Goal: Check status: Check status

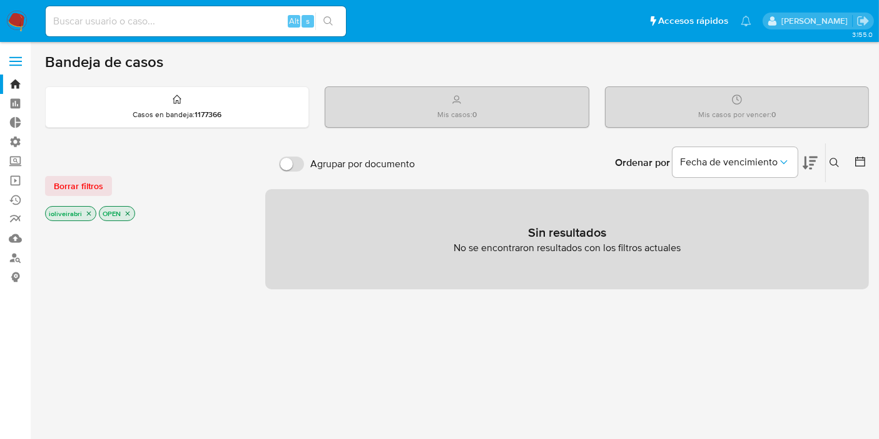
click at [24, 52] on label at bounding box center [15, 61] width 31 height 26
click at [0, 0] on input "checkbox" at bounding box center [0, 0] width 0 height 0
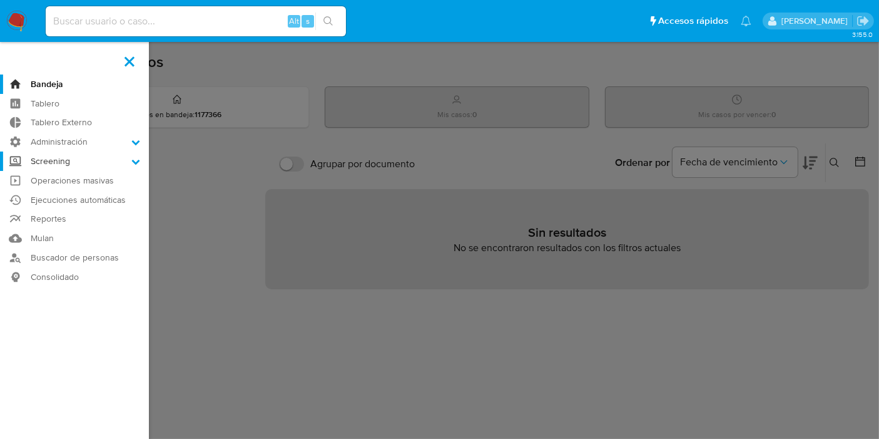
click at [71, 160] on label "Screening" at bounding box center [74, 160] width 149 height 19
click at [0, 0] on input "Screening" at bounding box center [0, 0] width 0 height 0
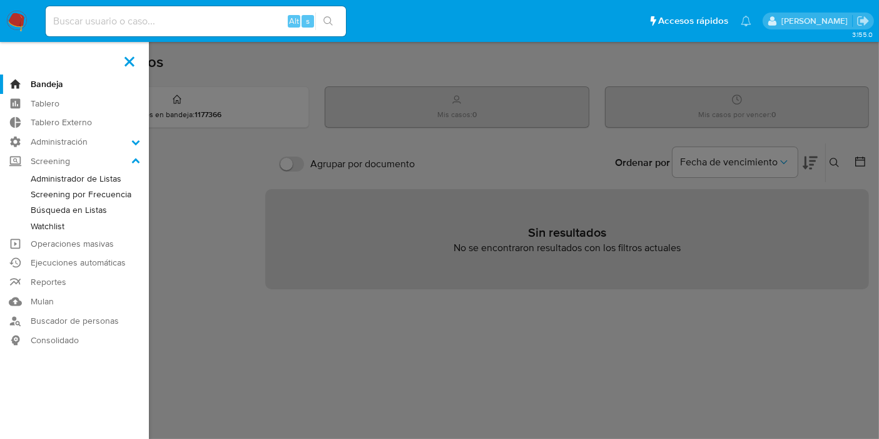
click at [45, 224] on link "Watchlist" at bounding box center [74, 226] width 149 height 16
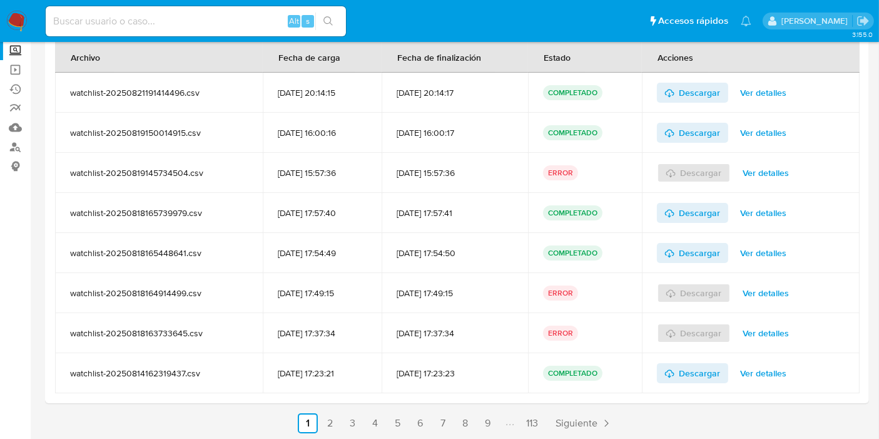
scroll to position [113, 0]
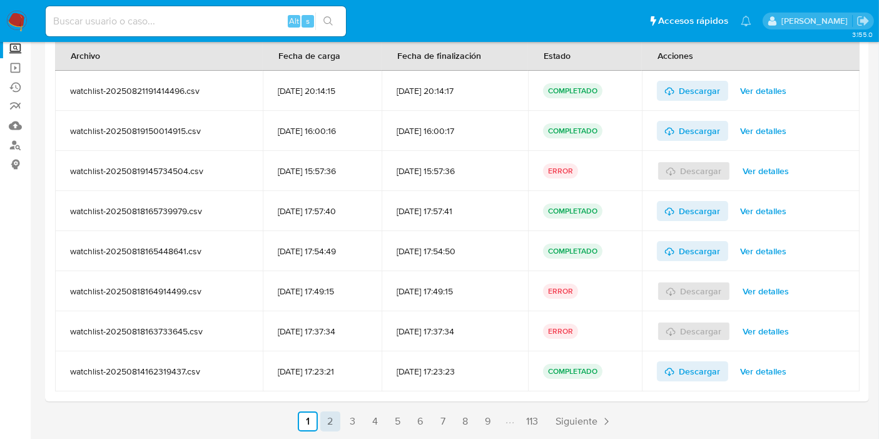
click at [329, 419] on link "2" at bounding box center [330, 421] width 20 height 20
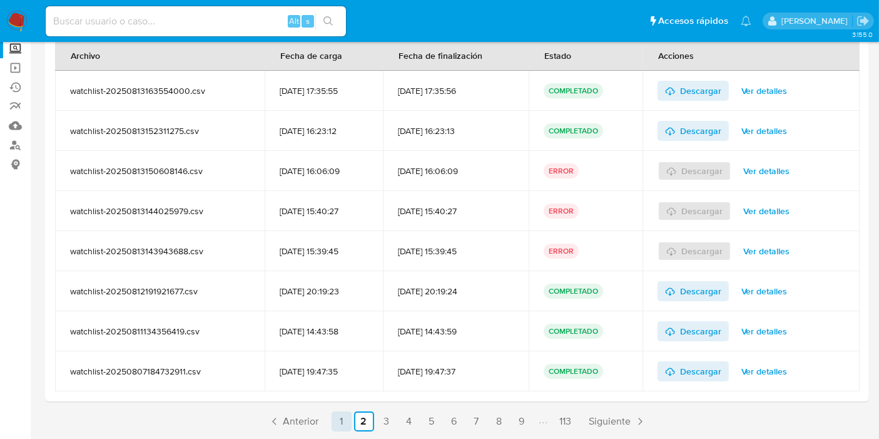
click at [342, 416] on link "1" at bounding box center [342, 421] width 20 height 20
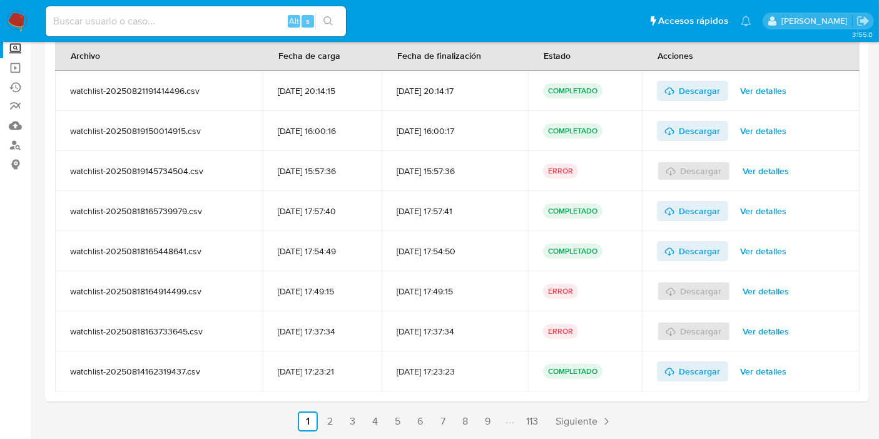
drag, startPoint x: 329, startPoint y: 249, endPoint x: 520, endPoint y: 258, distance: 191.1
click at [520, 258] on tr "watchlist-20250818165448641.csv 18/08/2025 17:54:49 18/08/2025 17:54:50 COMPLET…" at bounding box center [457, 251] width 805 height 40
click at [487, 259] on td "18/08/2025 17:54:50" at bounding box center [455, 251] width 146 height 40
click at [334, 290] on div "18/08/2025 17:49:15" at bounding box center [322, 290] width 89 height 11
click at [325, 419] on link "2" at bounding box center [330, 421] width 20 height 20
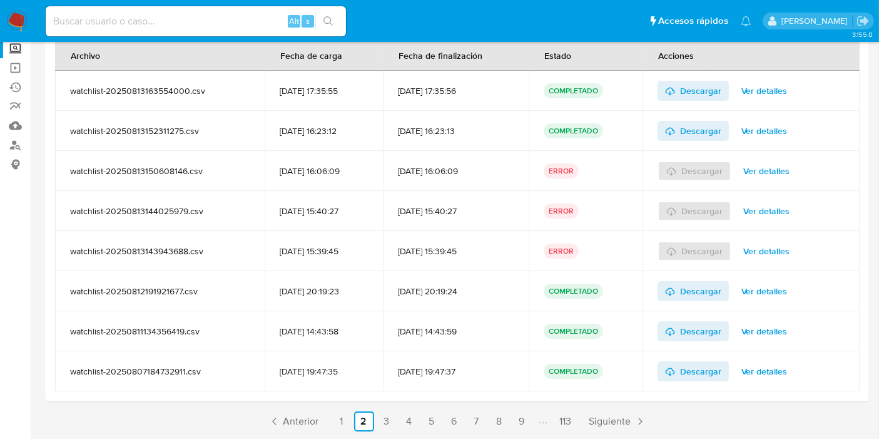
drag, startPoint x: 451, startPoint y: 223, endPoint x: 453, endPoint y: 241, distance: 17.7
click at [386, 417] on link "3" at bounding box center [387, 421] width 20 height 20
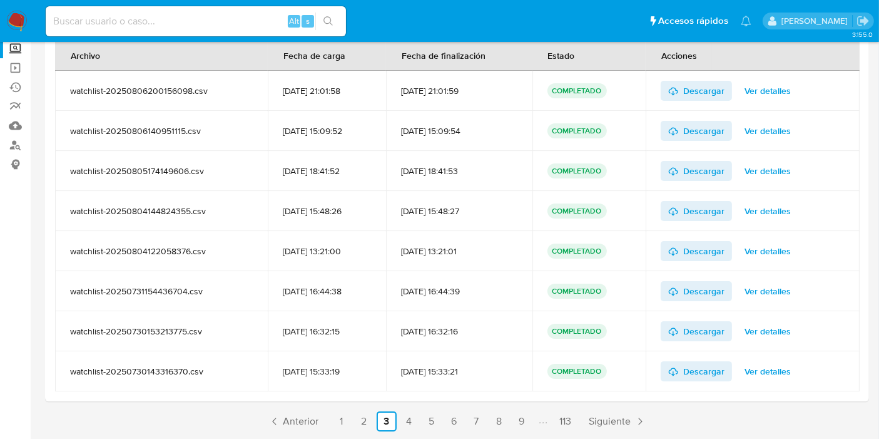
drag, startPoint x: 429, startPoint y: 222, endPoint x: 429, endPoint y: 303, distance: 80.7
click at [404, 421] on link "4" at bounding box center [409, 421] width 20 height 20
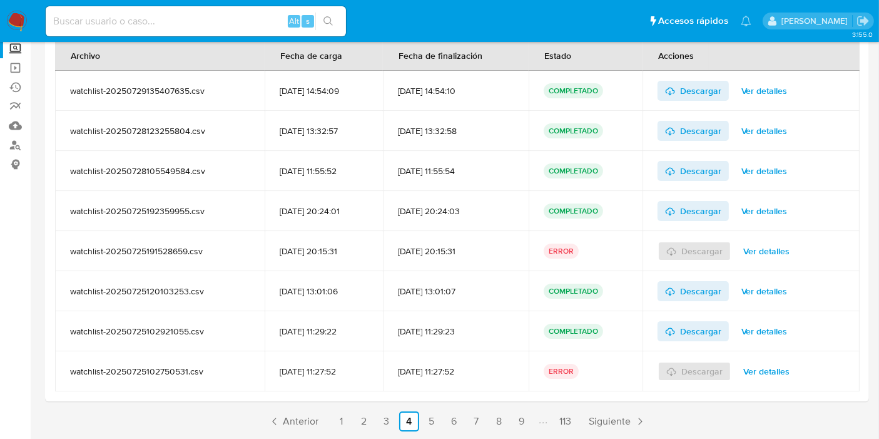
drag, startPoint x: 384, startPoint y: 192, endPoint x: 394, endPoint y: 264, distance: 72.1
click at [429, 417] on link "5" at bounding box center [432, 421] width 20 height 20
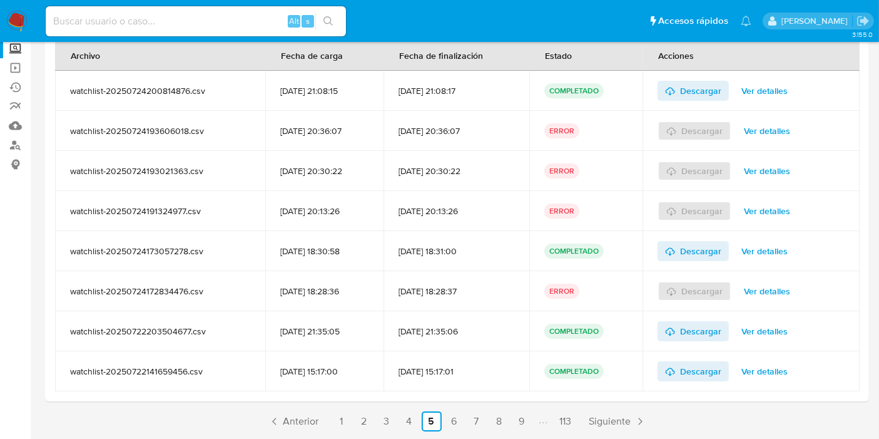
drag, startPoint x: 366, startPoint y: 213, endPoint x: 381, endPoint y: 275, distance: 63.0
click at [458, 417] on link "6" at bounding box center [454, 421] width 20 height 20
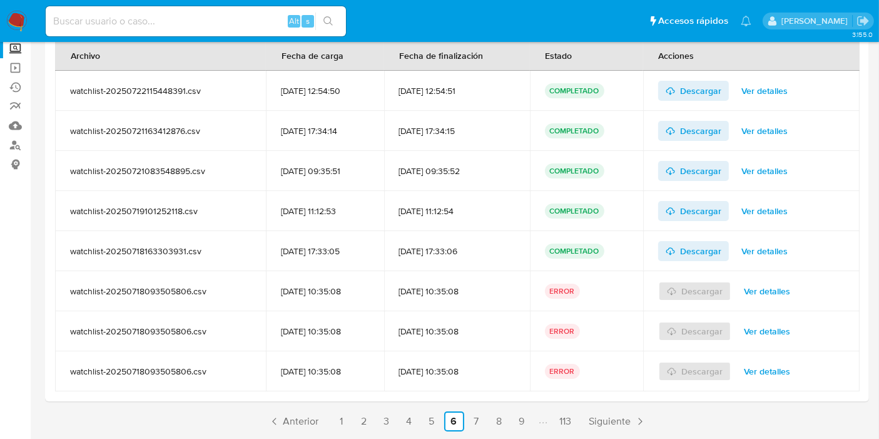
drag, startPoint x: 359, startPoint y: 194, endPoint x: 371, endPoint y: 215, distance: 24.7
click at [479, 417] on link "7" at bounding box center [477, 421] width 20 height 20
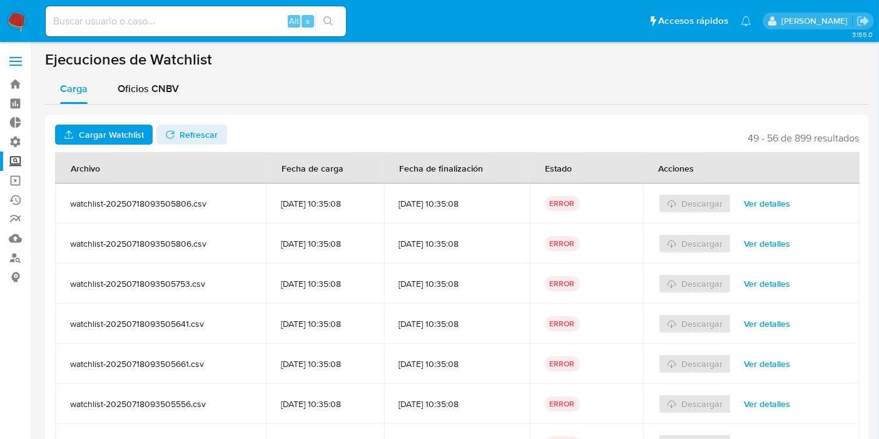
drag, startPoint x: 348, startPoint y: 202, endPoint x: 357, endPoint y: 207, distance: 10.6
click at [357, 207] on div "[DATE] 10:35:08" at bounding box center [325, 203] width 88 height 11
click at [371, 214] on td "[DATE] 10:35:08" at bounding box center [325, 203] width 118 height 40
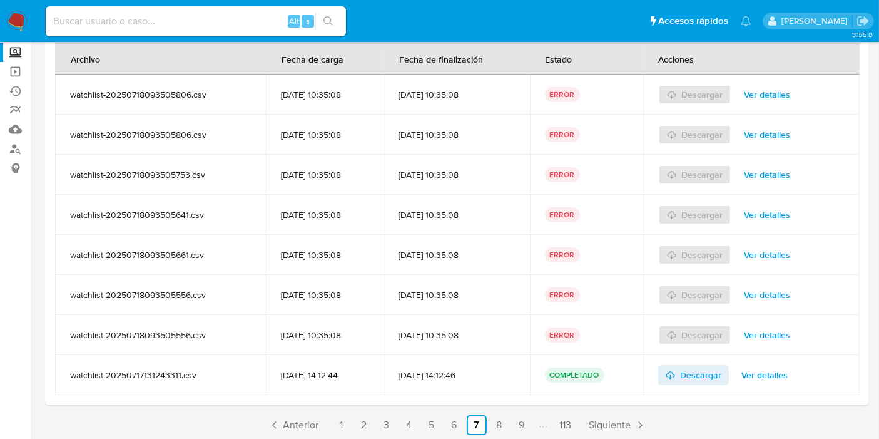
scroll to position [113, 0]
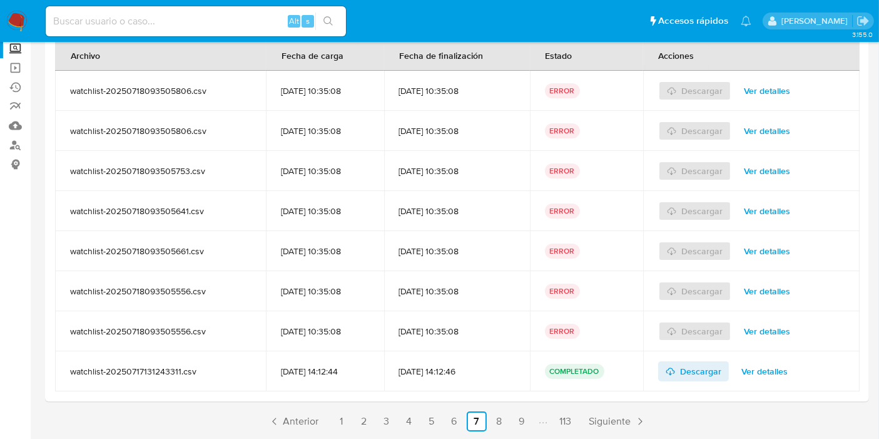
drag, startPoint x: 420, startPoint y: 226, endPoint x: 427, endPoint y: 250, distance: 24.8
click at [496, 416] on link "8" at bounding box center [499, 421] width 20 height 20
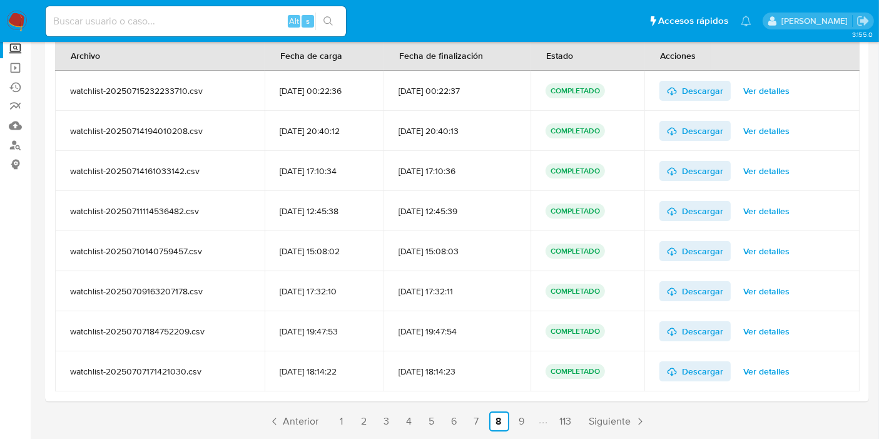
drag, startPoint x: 373, startPoint y: 188, endPoint x: 384, endPoint y: 209, distance: 23.5
click at [516, 413] on link "9" at bounding box center [522, 421] width 20 height 20
drag, startPoint x: 370, startPoint y: 195, endPoint x: 379, endPoint y: 213, distance: 21.0
click at [476, 414] on link "10" at bounding box center [476, 421] width 20 height 20
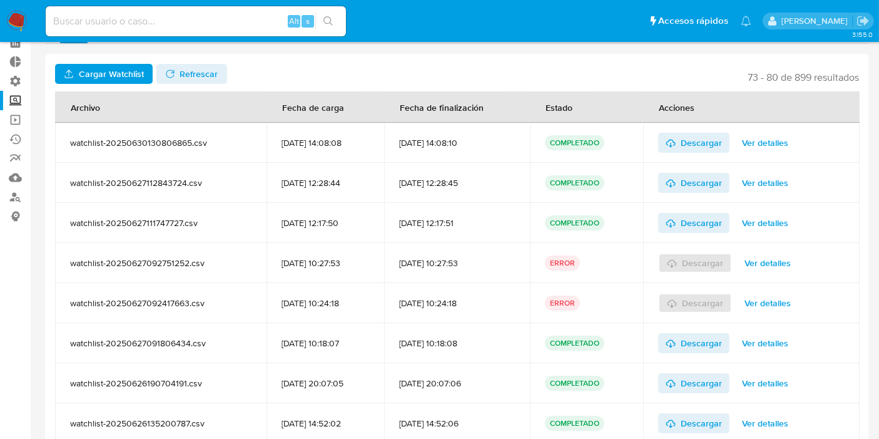
drag, startPoint x: 376, startPoint y: 205, endPoint x: 389, endPoint y: 224, distance: 23.8
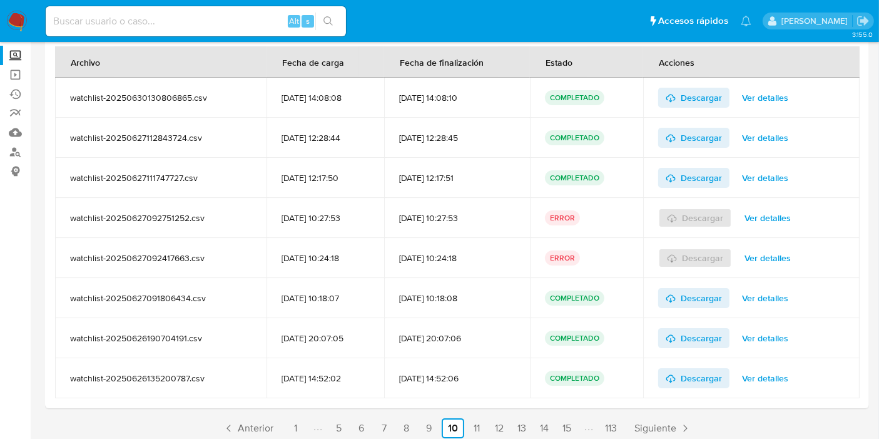
scroll to position [111, 0]
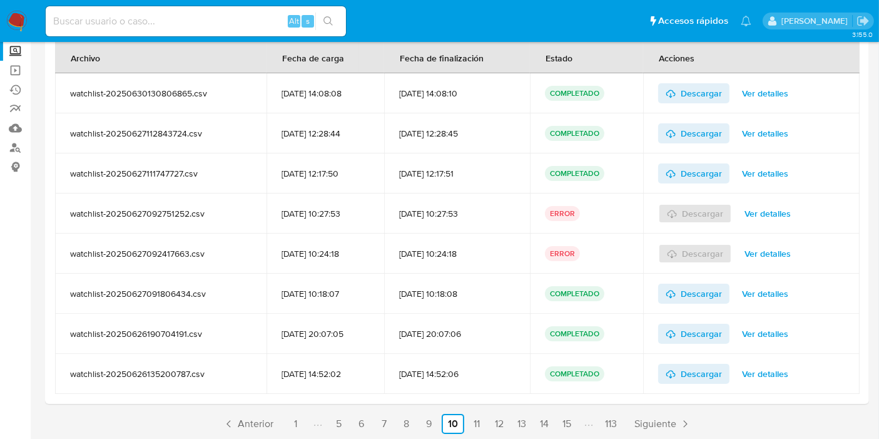
drag, startPoint x: 394, startPoint y: 183, endPoint x: 407, endPoint y: 217, distance: 36.6
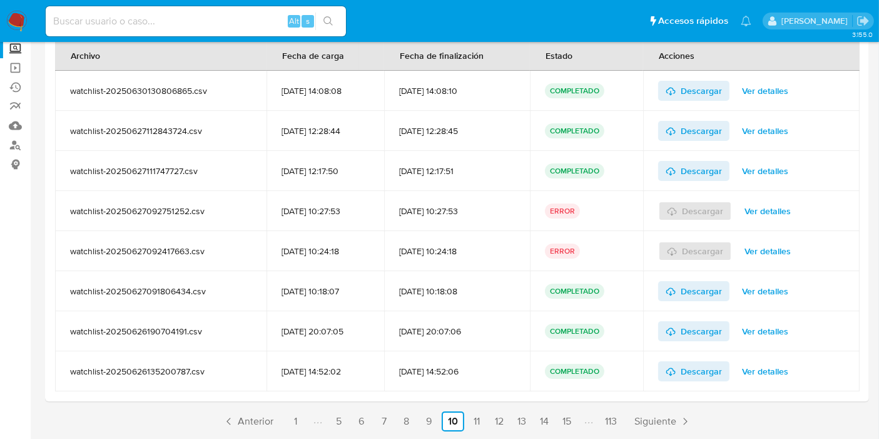
drag, startPoint x: 400, startPoint y: 225, endPoint x: 417, endPoint y: 280, distance: 57.6
drag, startPoint x: 501, startPoint y: 237, endPoint x: 516, endPoint y: 302, distance: 66.8
click at [474, 418] on link "11" at bounding box center [477, 421] width 20 height 20
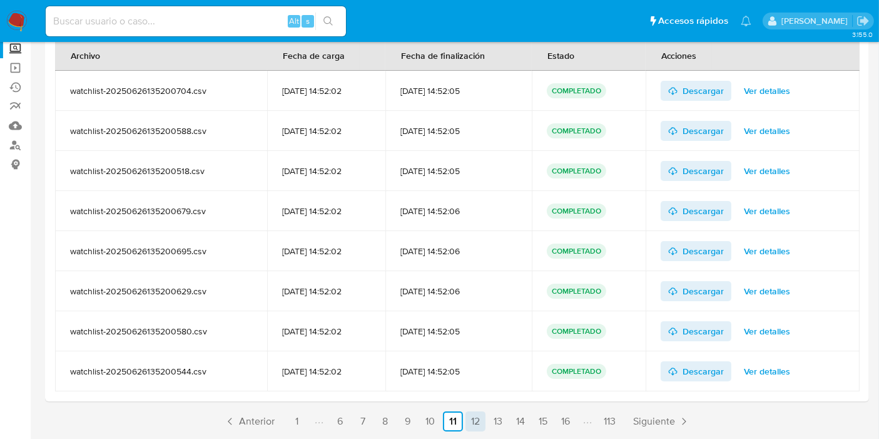
click at [475, 421] on link "12" at bounding box center [476, 421] width 20 height 20
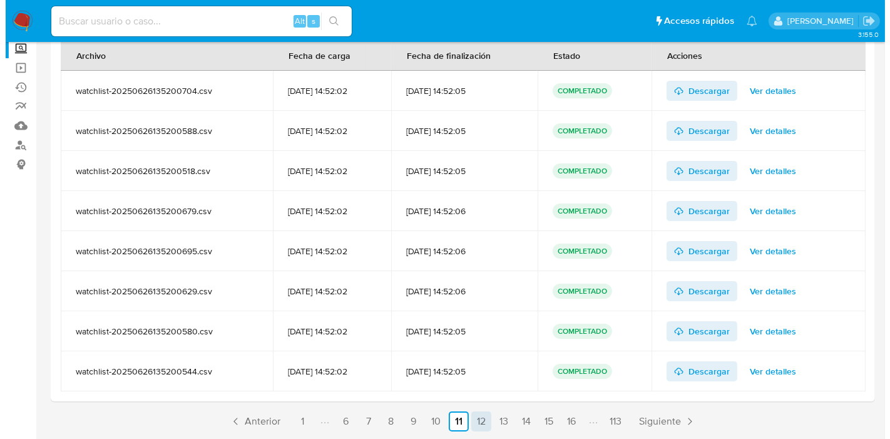
scroll to position [0, 0]
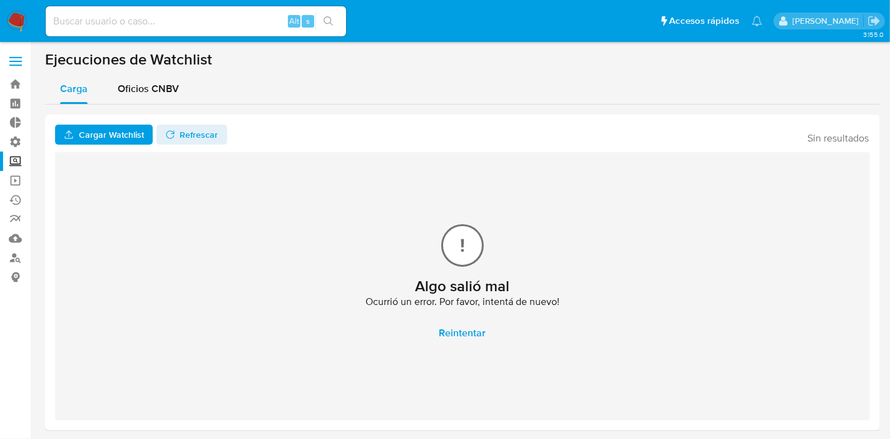
click at [463, 332] on span "Reintentar" at bounding box center [462, 333] width 47 height 28
click at [479, 334] on span "Reintentar" at bounding box center [462, 333] width 47 height 28
click at [474, 320] on span "Reintentar" at bounding box center [462, 333] width 47 height 28
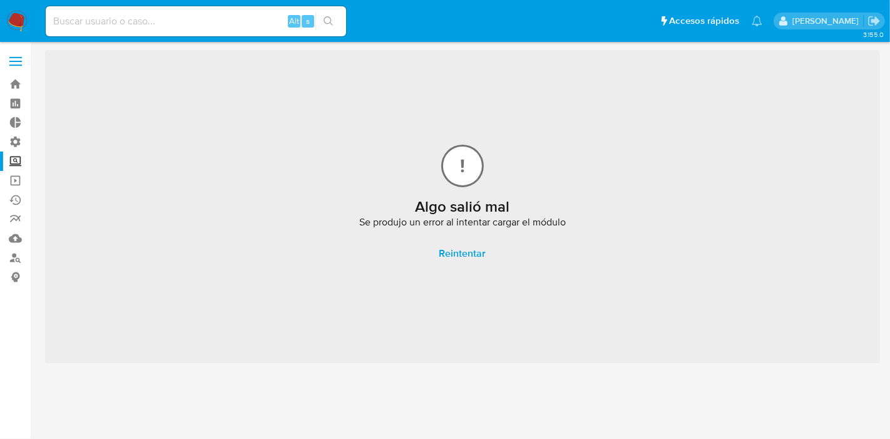
click at [23, 161] on label "Screening" at bounding box center [74, 160] width 149 height 19
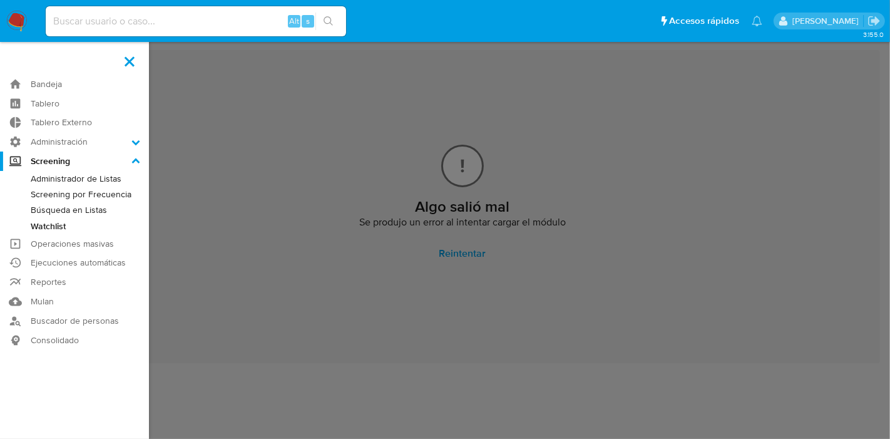
click at [0, 0] on input "Screening" at bounding box center [0, 0] width 0 height 0
click at [57, 225] on link "Watchlist" at bounding box center [74, 226] width 149 height 16
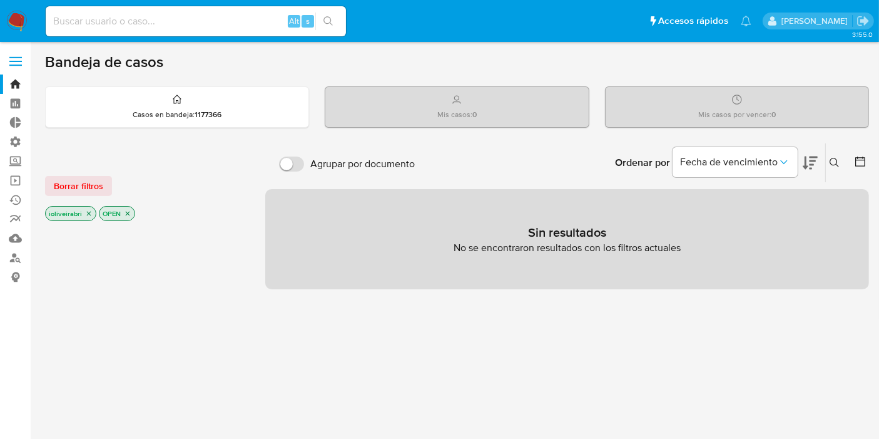
click at [17, 54] on label at bounding box center [15, 61] width 31 height 26
click at [0, 0] on input "checkbox" at bounding box center [0, 0] width 0 height 0
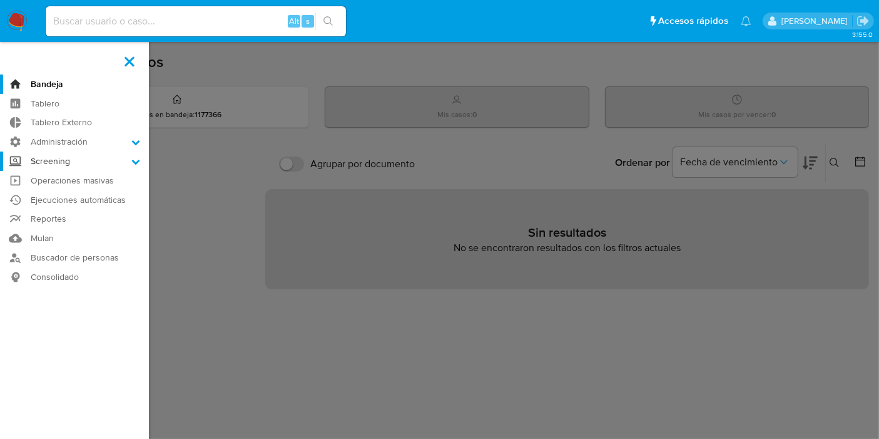
click at [68, 156] on label "Screening" at bounding box center [74, 160] width 149 height 19
click at [0, 0] on input "Screening" at bounding box center [0, 0] width 0 height 0
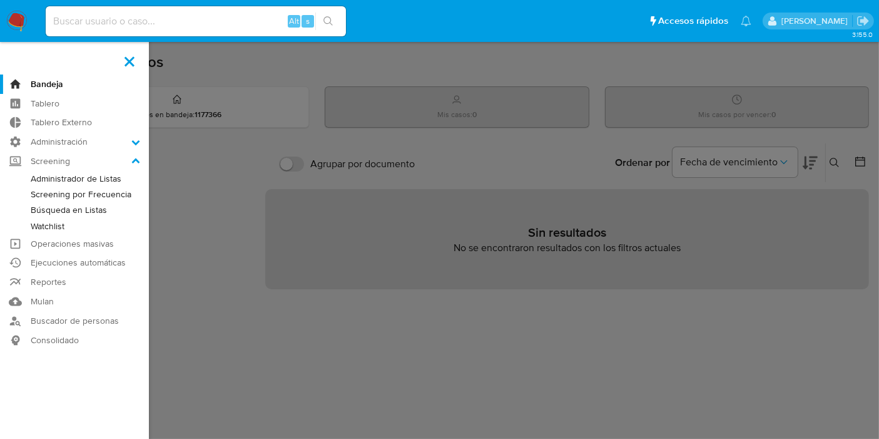
click at [53, 224] on link "Watchlist" at bounding box center [74, 226] width 149 height 16
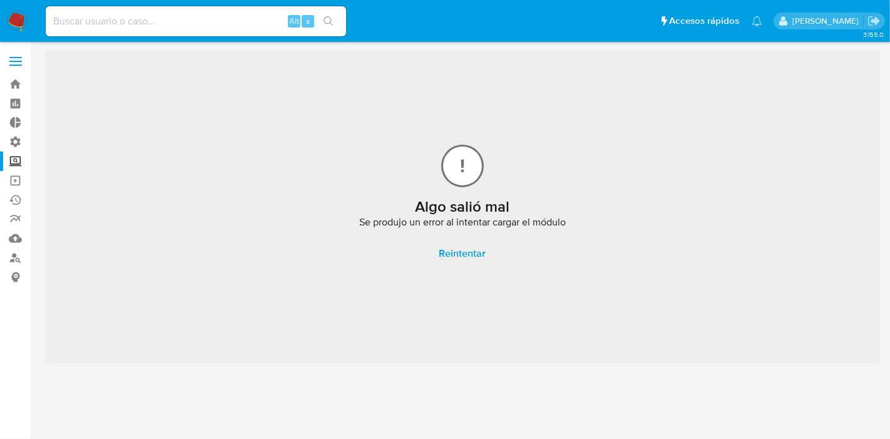
click at [451, 253] on span "Reintentar" at bounding box center [462, 254] width 47 height 28
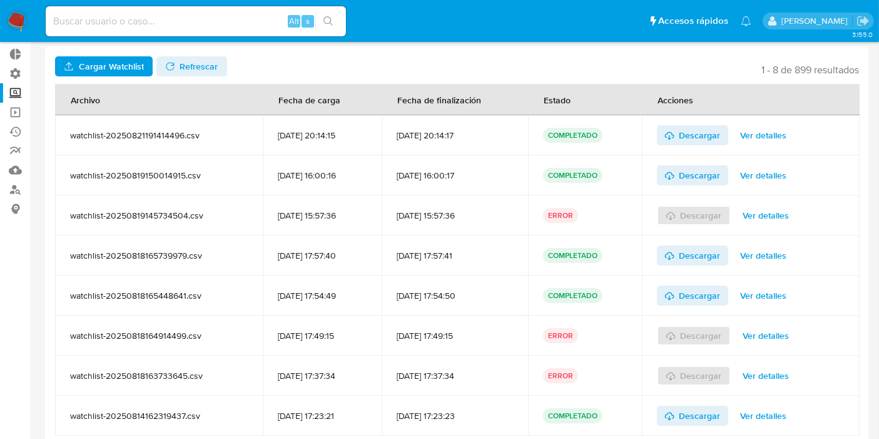
scroll to position [113, 0]
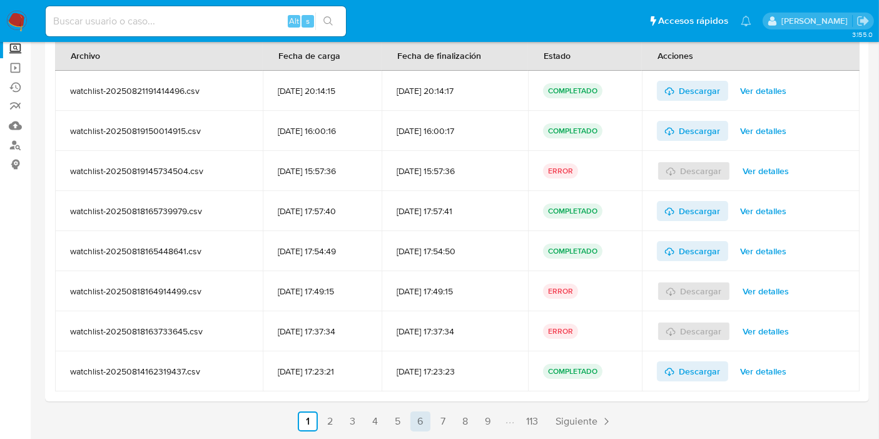
click at [421, 425] on link "6" at bounding box center [421, 421] width 20 height 20
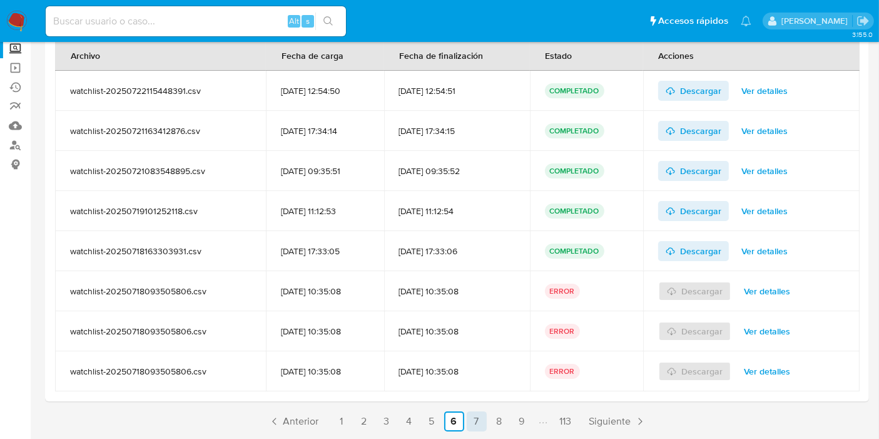
click at [472, 421] on link "7" at bounding box center [477, 421] width 20 height 20
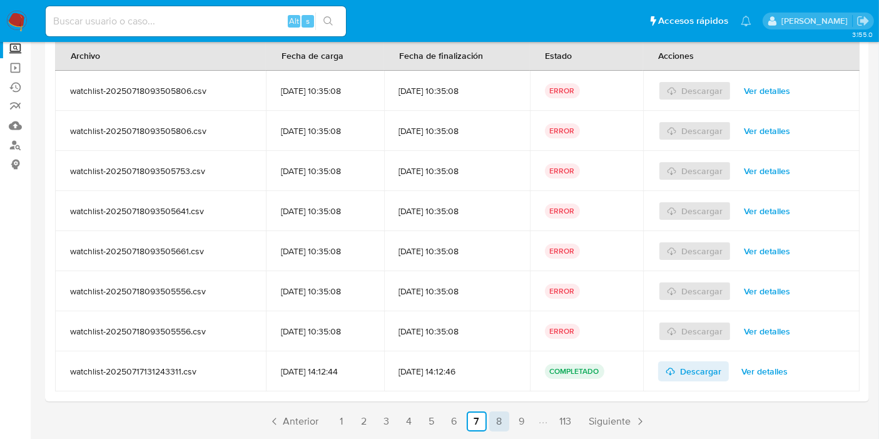
click at [504, 414] on link "8" at bounding box center [499, 421] width 20 height 20
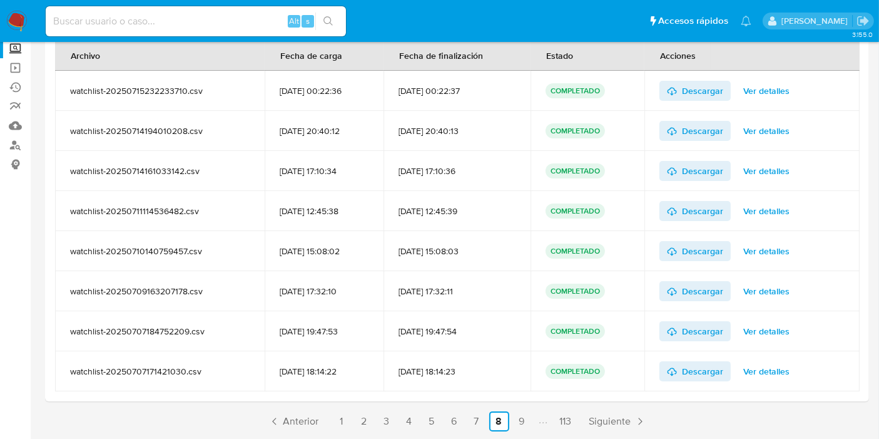
click at [520, 428] on link "9" at bounding box center [522, 421] width 20 height 20
click at [478, 421] on link "10" at bounding box center [476, 421] width 20 height 20
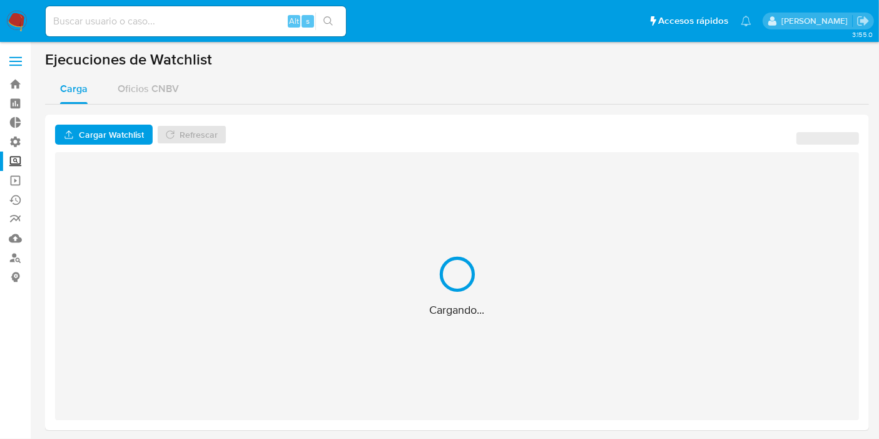
scroll to position [0, 0]
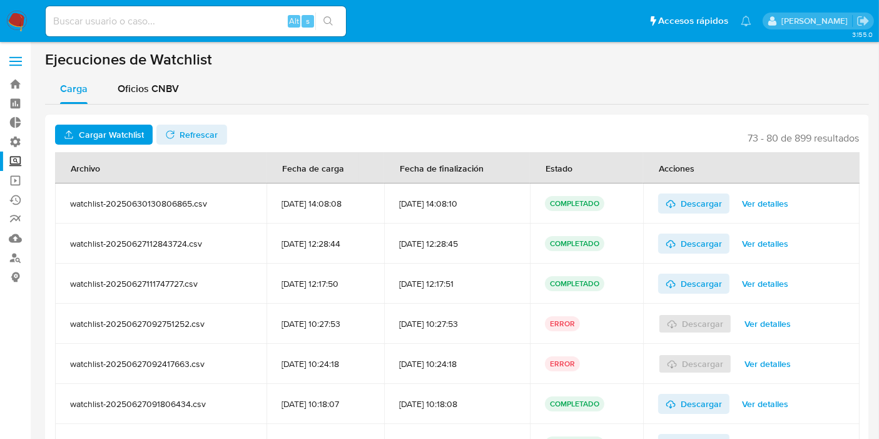
drag, startPoint x: 489, startPoint y: 242, endPoint x: 499, endPoint y: 247, distance: 11.2
click at [501, 247] on div "[DATE] 12:28:45" at bounding box center [457, 243] width 116 height 11
click at [489, 247] on div "[DATE] 12:28:45" at bounding box center [457, 243] width 116 height 11
click at [499, 247] on div "[DATE] 12:28:45" at bounding box center [457, 243] width 116 height 11
drag, startPoint x: 483, startPoint y: 280, endPoint x: 507, endPoint y: 281, distance: 24.4
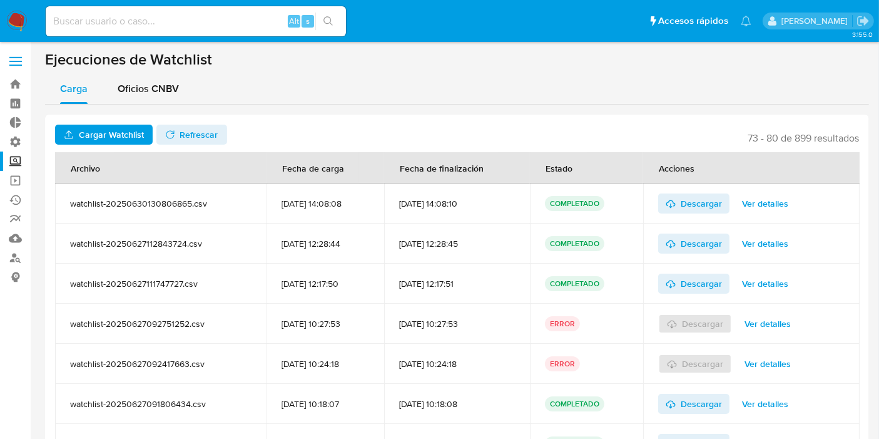
click at [507, 281] on div "[DATE] 12:17:51" at bounding box center [457, 283] width 116 height 11
click at [498, 287] on div "[DATE] 12:17:51" at bounding box center [457, 283] width 116 height 11
click at [486, 332] on td "[DATE] 10:27:53" at bounding box center [457, 324] width 146 height 40
drag, startPoint x: 489, startPoint y: 328, endPoint x: 498, endPoint y: 329, distance: 9.5
click at [498, 329] on td "[DATE] 10:27:53" at bounding box center [457, 324] width 146 height 40
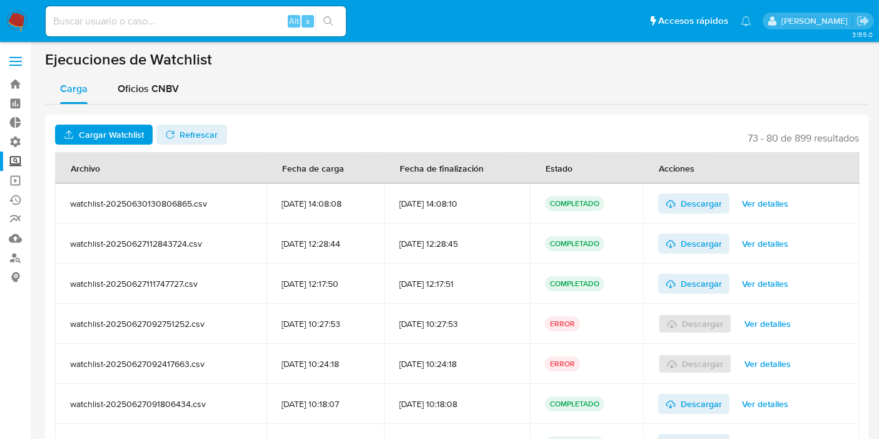
click at [491, 325] on div "[DATE] 10:27:53" at bounding box center [457, 323] width 116 height 11
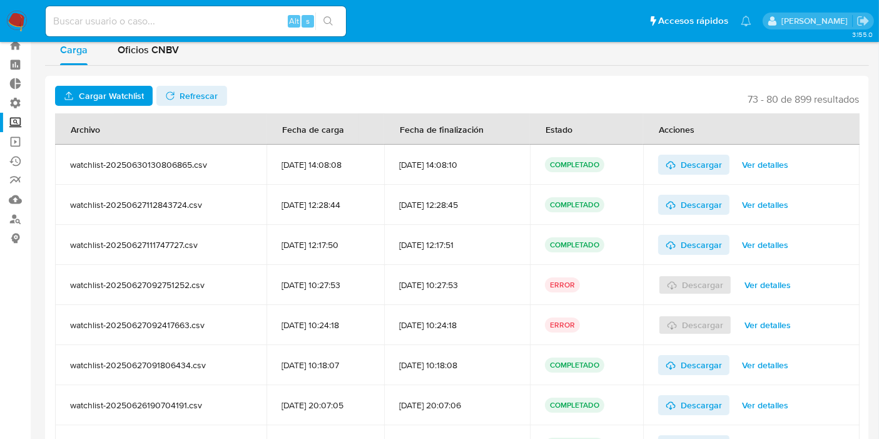
scroll to position [69, 0]
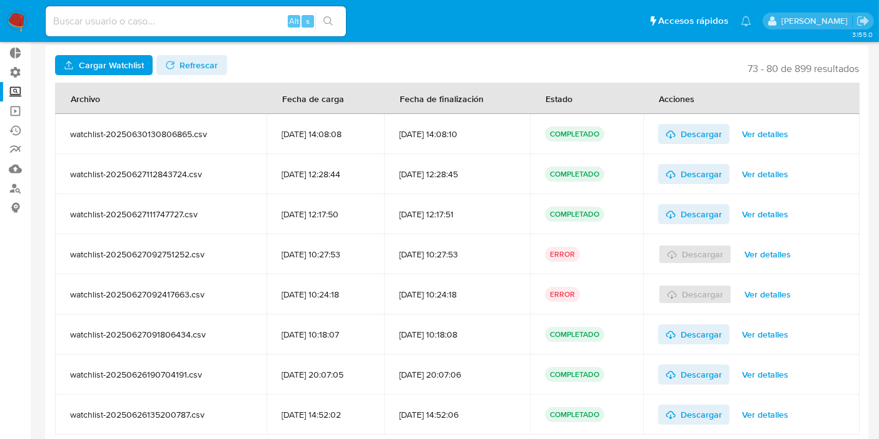
click at [499, 299] on div "[DATE] 10:24:18" at bounding box center [457, 294] width 116 height 11
click at [496, 299] on div "[DATE] 10:24:18" at bounding box center [457, 294] width 116 height 11
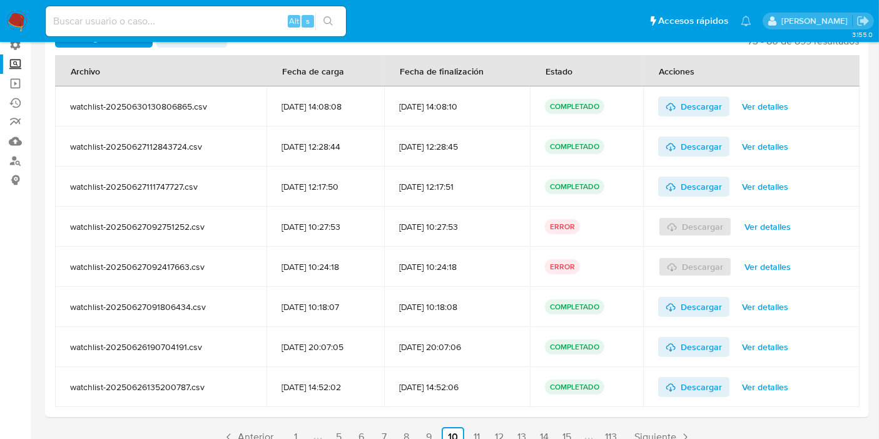
scroll to position [113, 0]
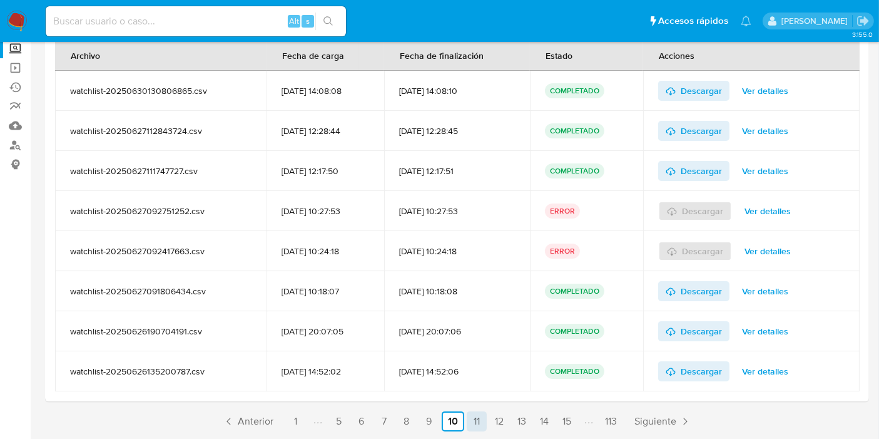
click at [475, 421] on link "11" at bounding box center [477, 421] width 20 height 20
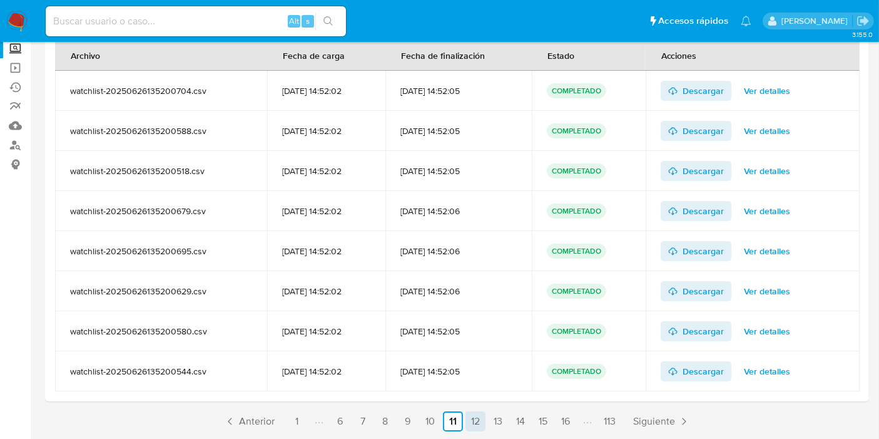
click at [479, 417] on link "12" at bounding box center [476, 421] width 20 height 20
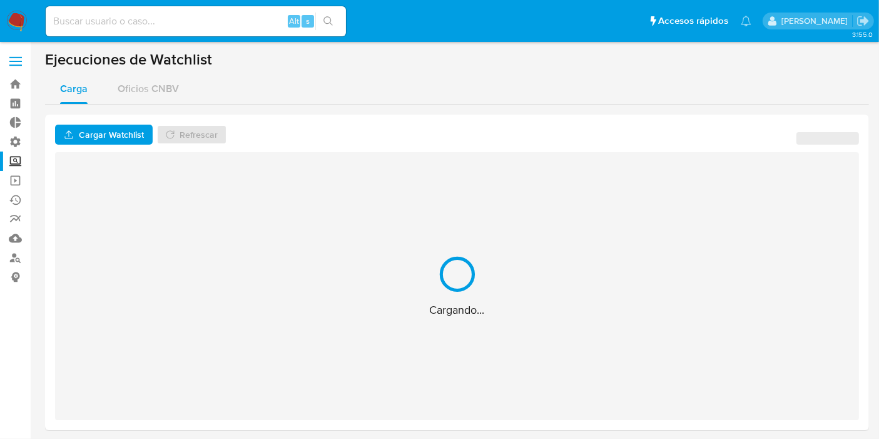
scroll to position [0, 0]
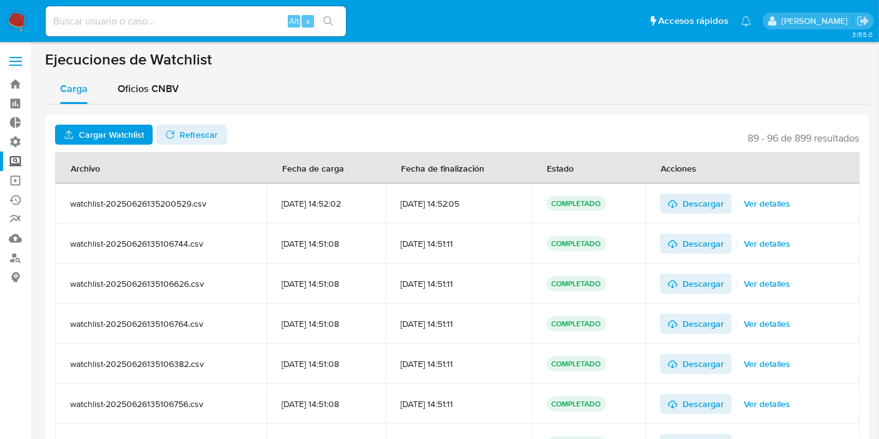
drag, startPoint x: 483, startPoint y: 205, endPoint x: 502, endPoint y: 210, distance: 19.4
click at [502, 210] on td "[DATE] 14:52:05" at bounding box center [459, 203] width 146 height 40
click at [491, 204] on div "[DATE] 14:52:05" at bounding box center [459, 203] width 116 height 11
drag, startPoint x: 488, startPoint y: 203, endPoint x: 502, endPoint y: 210, distance: 15.4
click at [502, 210] on td "[DATE] 14:52:05" at bounding box center [459, 203] width 146 height 40
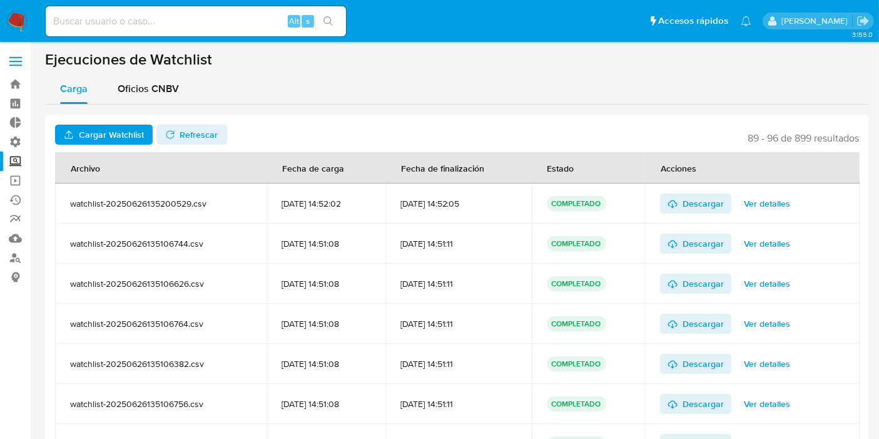
click at [492, 208] on div "[DATE] 14:52:05" at bounding box center [459, 203] width 116 height 11
drag, startPoint x: 483, startPoint y: 244, endPoint x: 496, endPoint y: 247, distance: 13.5
click at [496, 247] on div "[DATE] 14:51:11" at bounding box center [459, 243] width 116 height 11
click at [488, 245] on div "[DATE] 14:51:11" at bounding box center [459, 243] width 116 height 11
drag, startPoint x: 485, startPoint y: 283, endPoint x: 496, endPoint y: 285, distance: 10.8
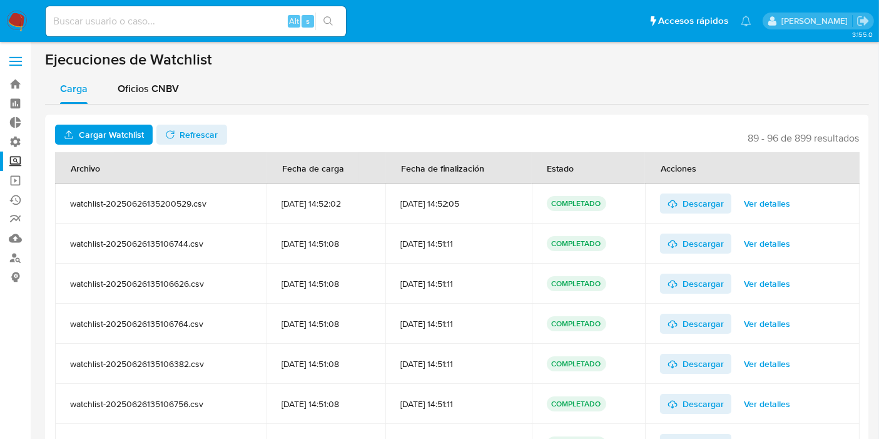
click at [496, 285] on div "[DATE] 14:51:11" at bounding box center [459, 283] width 116 height 11
click at [488, 283] on div "[DATE] 14:51:11" at bounding box center [459, 283] width 116 height 11
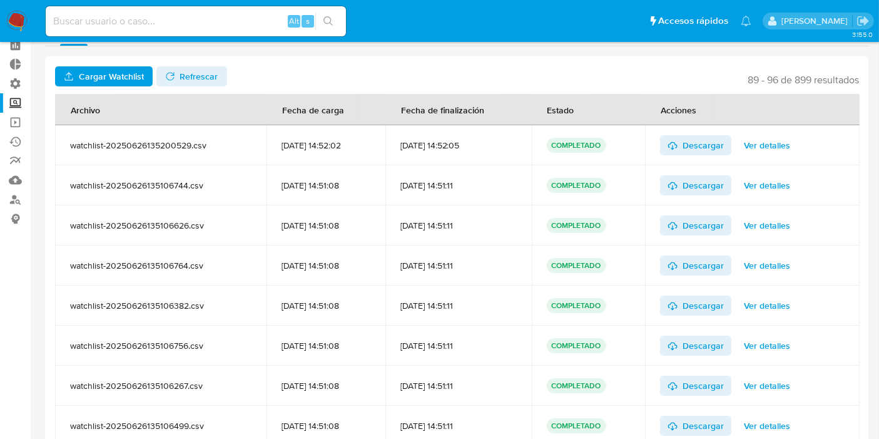
scroll to position [113, 0]
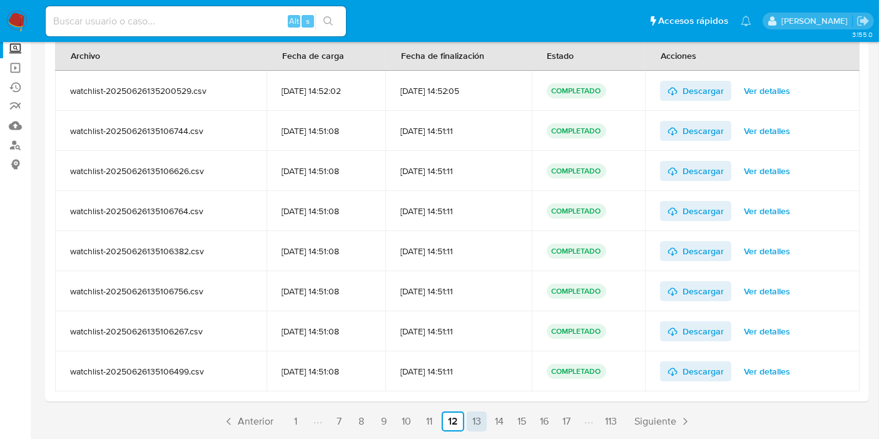
click at [483, 421] on link "13" at bounding box center [477, 421] width 20 height 20
click at [479, 417] on link "14" at bounding box center [477, 421] width 20 height 20
click at [479, 416] on link "15" at bounding box center [477, 421] width 20 height 20
click at [485, 421] on ul "Anterior 1 10 11 12 13 14 15 16 17 18 19 20 113 Siguiente" at bounding box center [457, 421] width 824 height 20
click at [479, 422] on link "16" at bounding box center [476, 421] width 20 height 20
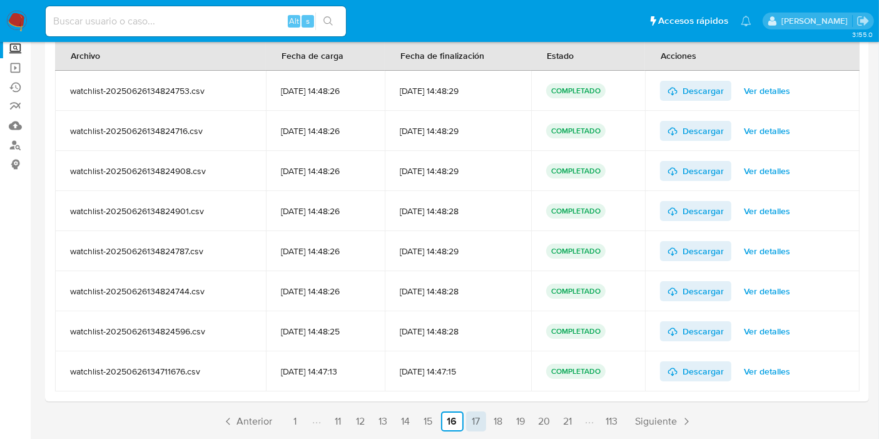
click at [474, 423] on link "17" at bounding box center [476, 421] width 20 height 20
click at [482, 421] on link "18" at bounding box center [475, 421] width 20 height 20
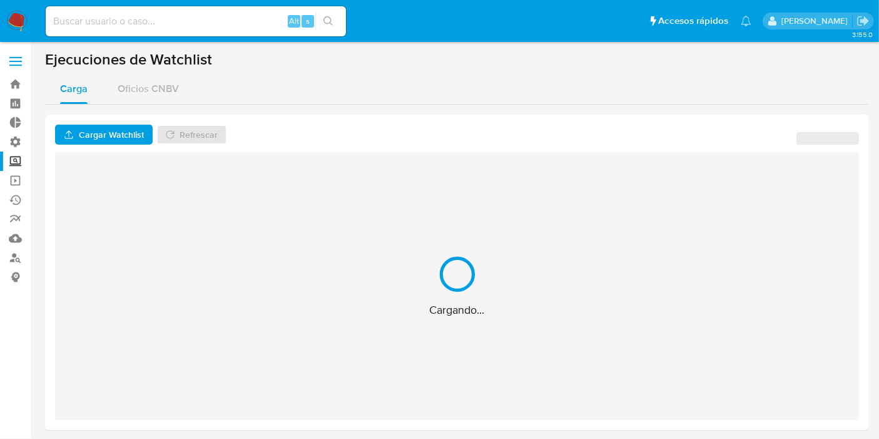
scroll to position [0, 0]
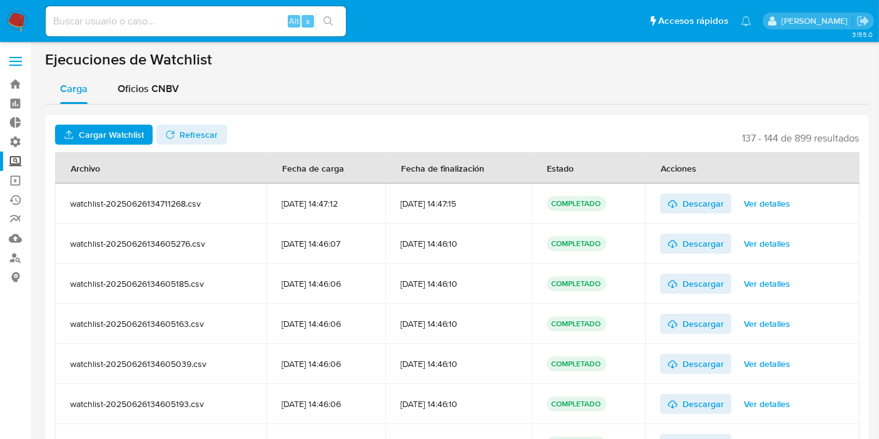
drag, startPoint x: 487, startPoint y: 245, endPoint x: 504, endPoint y: 248, distance: 17.7
click at [504, 248] on div "[DATE] 14:46:10" at bounding box center [459, 243] width 116 height 11
click at [487, 253] on td "[DATE] 14:46:10" at bounding box center [459, 243] width 146 height 40
click at [177, 96] on div "Oficios CNBV" at bounding box center [148, 89] width 61 height 30
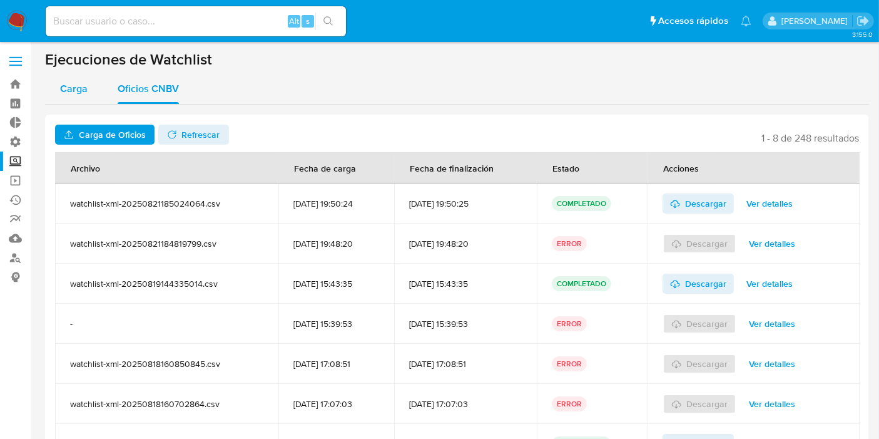
click at [68, 100] on div "Carga" at bounding box center [74, 89] width 28 height 30
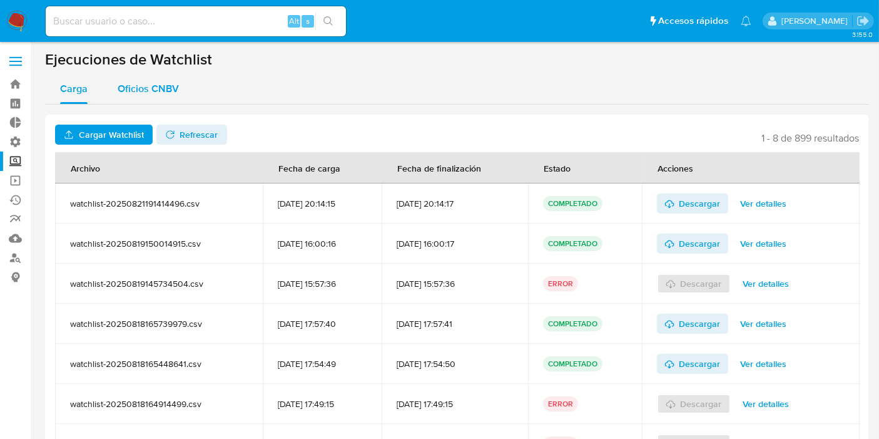
click at [131, 81] on span "Oficios CNBV" at bounding box center [148, 88] width 61 height 14
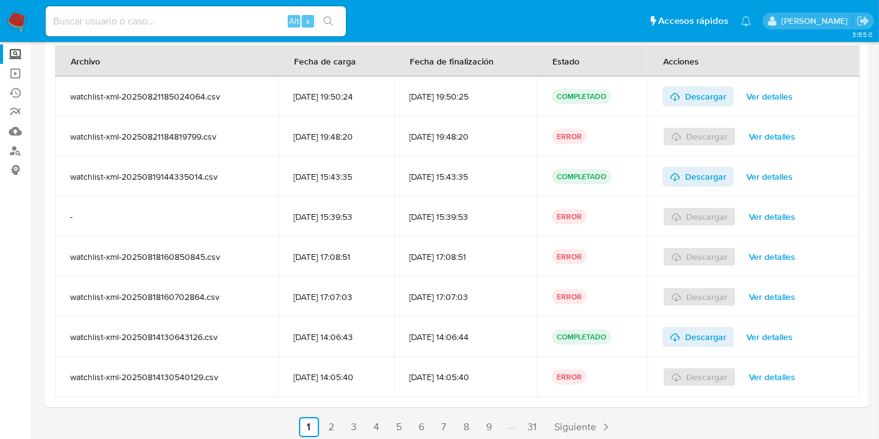
scroll to position [113, 0]
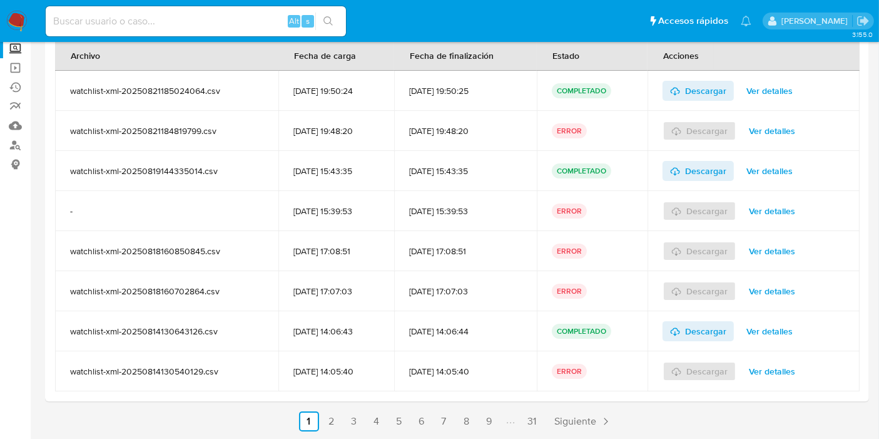
drag, startPoint x: 69, startPoint y: 211, endPoint x: 88, endPoint y: 215, distance: 19.1
click at [105, 215] on td "-" at bounding box center [166, 211] width 223 height 40
click at [83, 212] on div "-" at bounding box center [166, 210] width 193 height 11
drag, startPoint x: 66, startPoint y: 163, endPoint x: 242, endPoint y: 169, distance: 176.6
click at [242, 169] on td "watchlist-xml-20250819144335014.csv" at bounding box center [166, 171] width 223 height 40
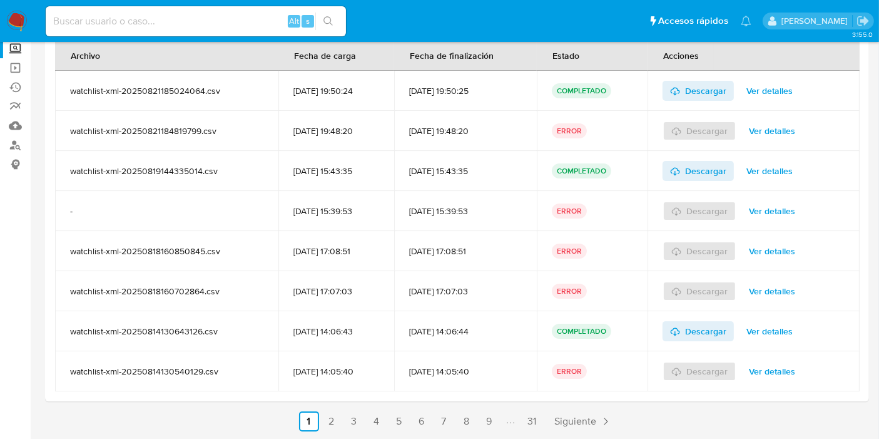
click at [238, 174] on div "watchlist-xml-20250819144335014.csv" at bounding box center [166, 170] width 193 height 11
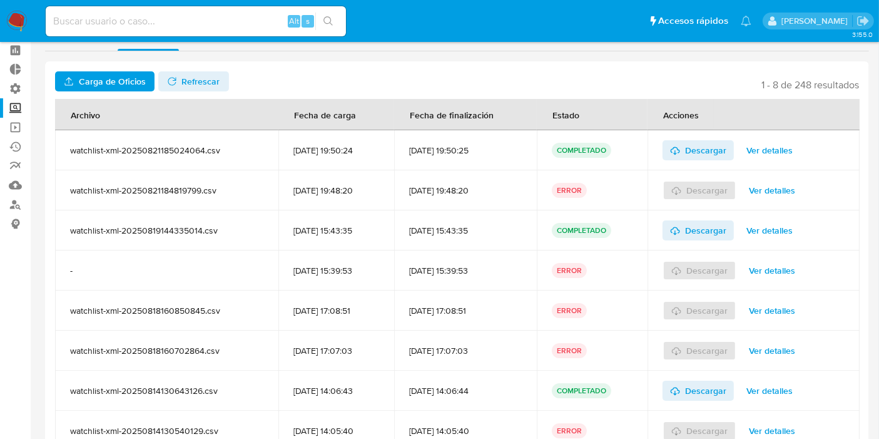
scroll to position [0, 0]
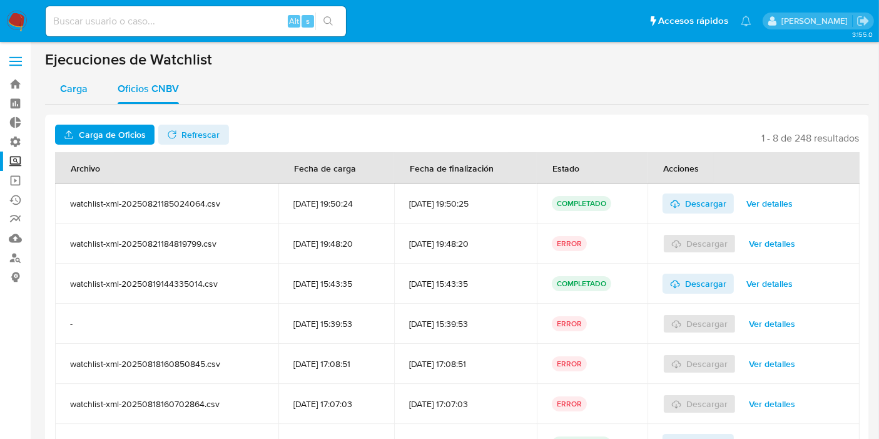
click at [93, 96] on button "Carga" at bounding box center [74, 89] width 58 height 30
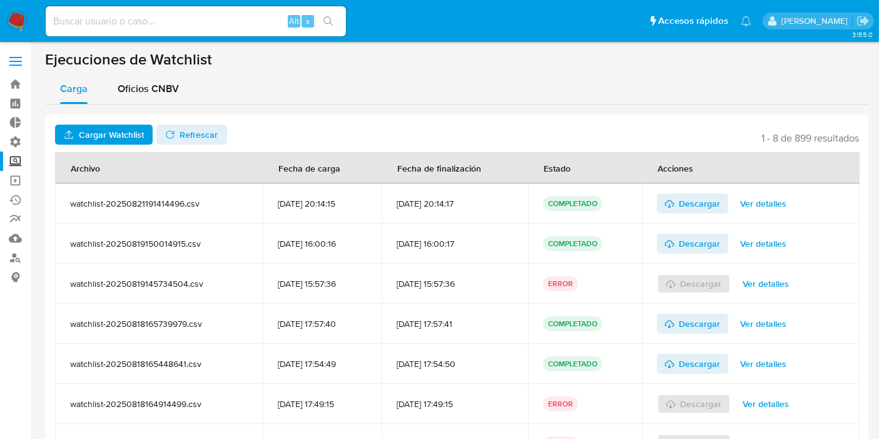
click at [763, 197] on span "Ver detalles" at bounding box center [764, 204] width 46 height 18
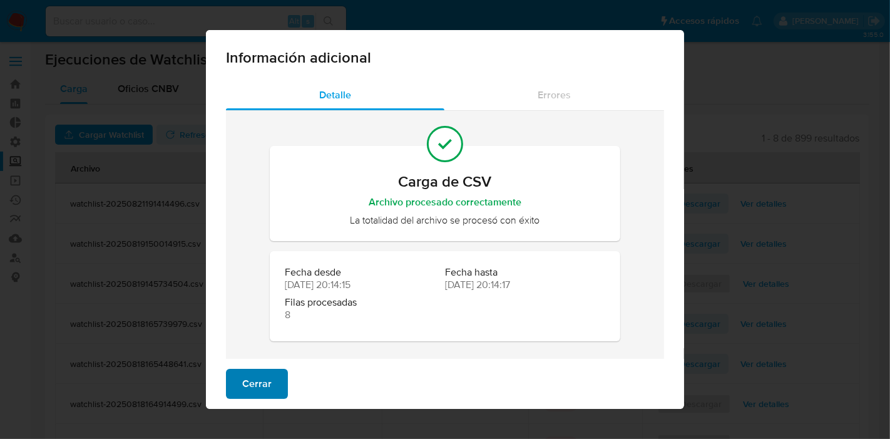
click at [243, 394] on span "Cerrar" at bounding box center [256, 384] width 29 height 28
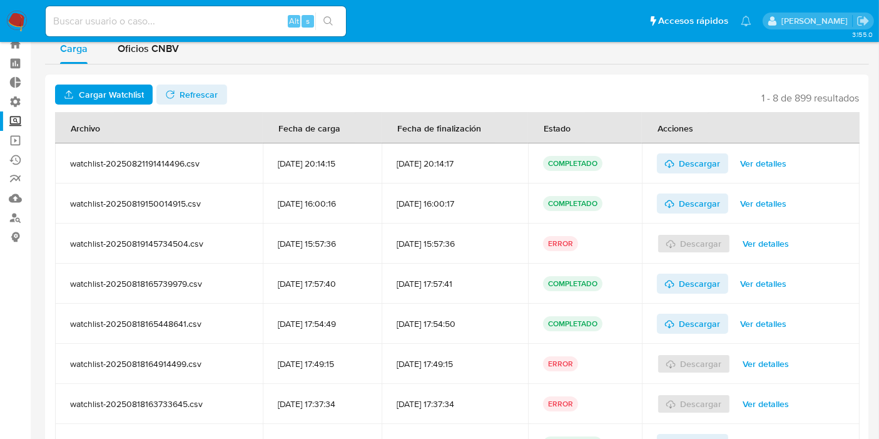
scroll to position [69, 0]
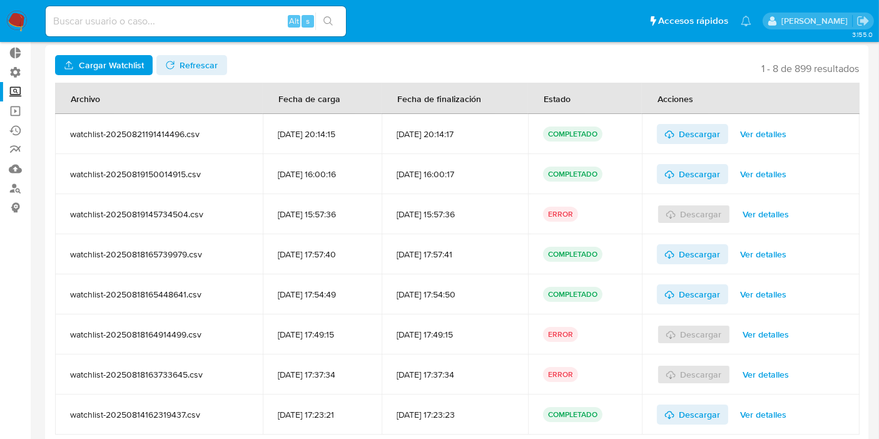
click at [779, 217] on span "Ver detalles" at bounding box center [767, 214] width 46 height 18
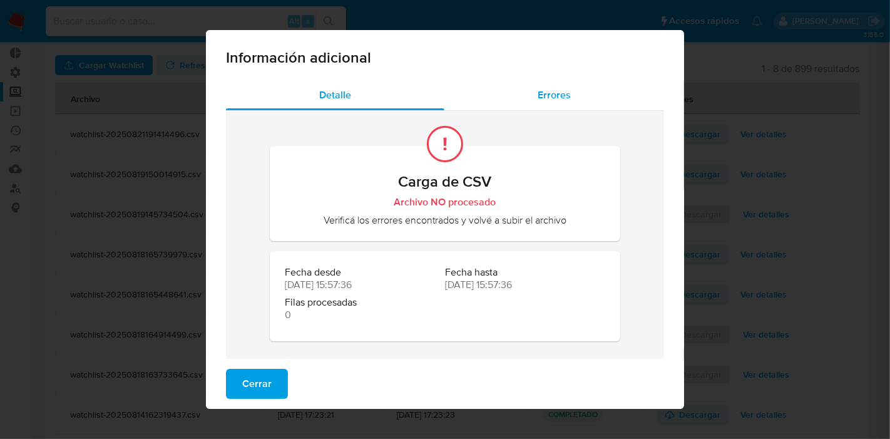
click at [547, 81] on div "Errores" at bounding box center [554, 95] width 220 height 30
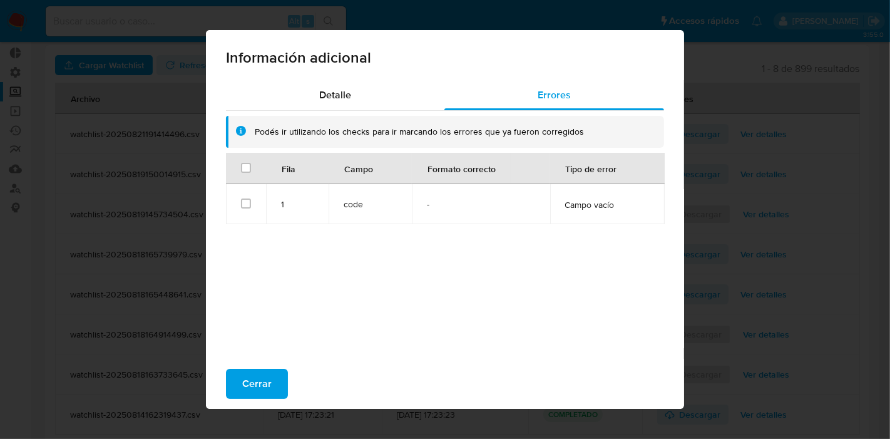
drag, startPoint x: 239, startPoint y: 192, endPoint x: 238, endPoint y: 217, distance: 25.1
click at [238, 213] on td "Seleccionar fila" at bounding box center [246, 204] width 40 height 40
click at [241, 205] on input "checkbox" at bounding box center [246, 203] width 10 height 10
checkbox input "true"
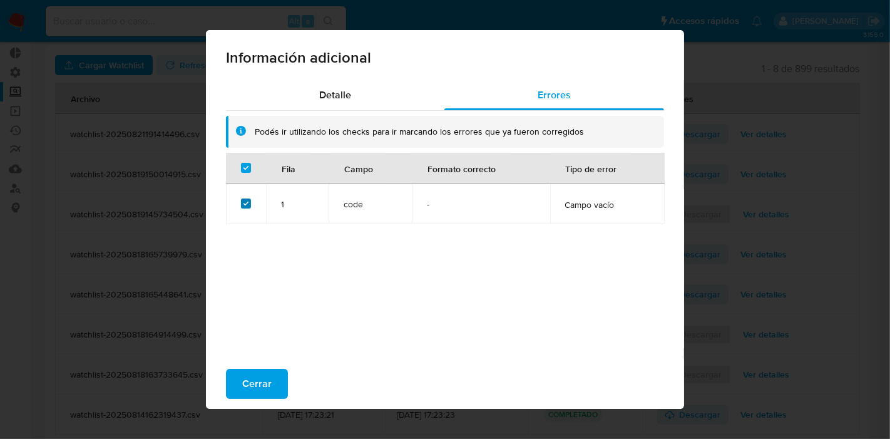
click at [241, 205] on input "checkbox" at bounding box center [246, 203] width 10 height 10
checkbox input "false"
click at [241, 205] on input "checkbox" at bounding box center [246, 203] width 10 height 10
checkbox input "true"
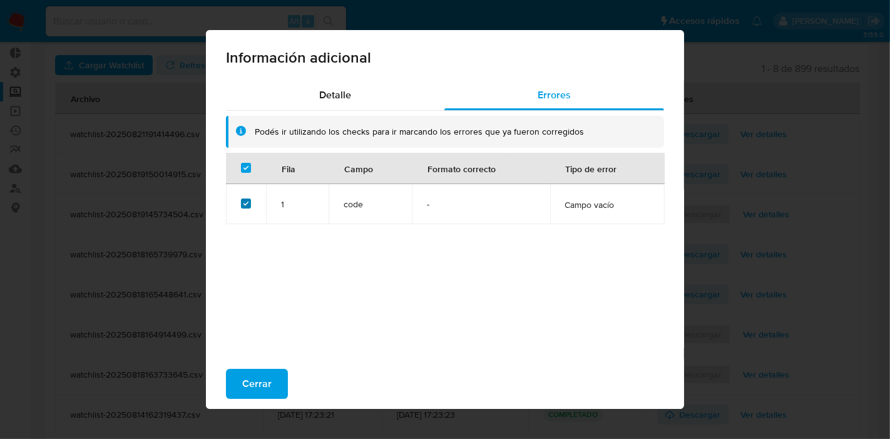
checkbox input "true"
click at [241, 205] on input "checkbox" at bounding box center [246, 203] width 10 height 10
checkbox input "false"
click at [241, 208] on div "Seleccionar fila" at bounding box center [246, 203] width 10 height 13
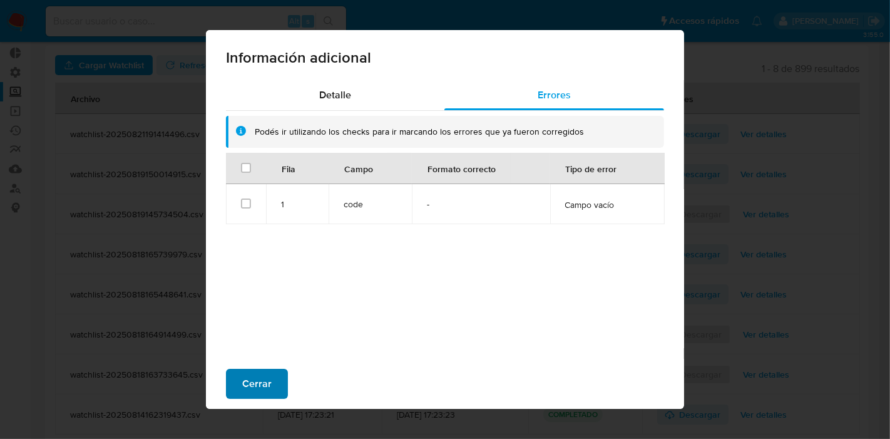
click at [242, 376] on span "Cerrar" at bounding box center [256, 384] width 29 height 28
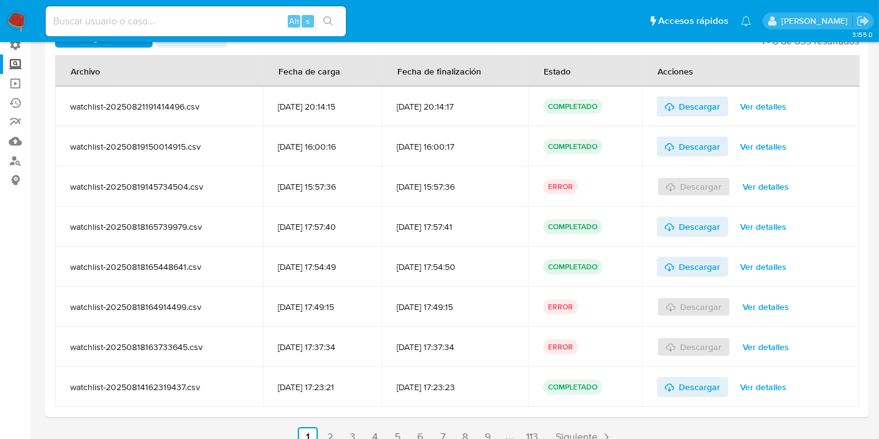
scroll to position [113, 0]
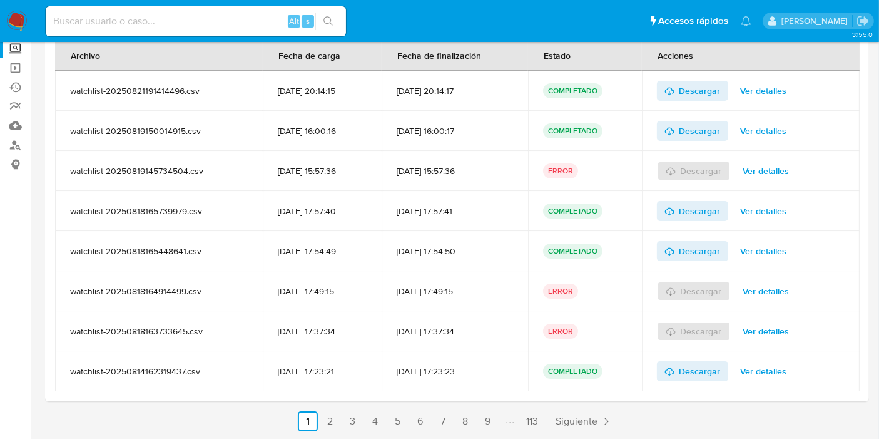
click at [774, 289] on span "Ver detalles" at bounding box center [767, 291] width 46 height 18
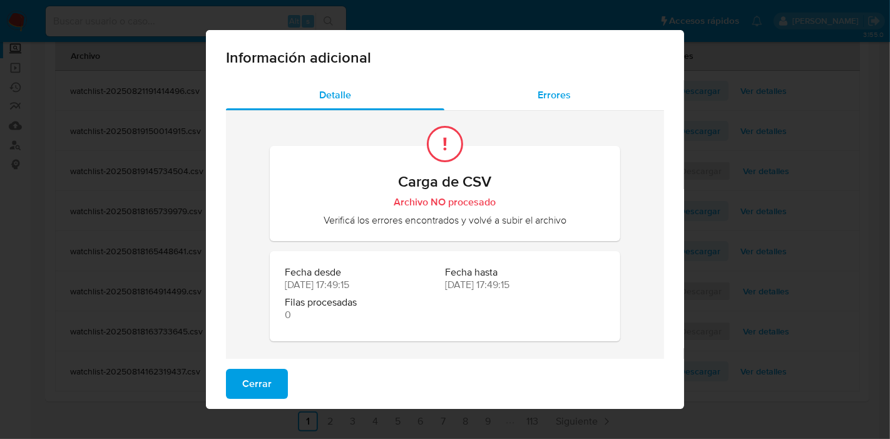
click at [551, 82] on div "Errores" at bounding box center [554, 95] width 220 height 30
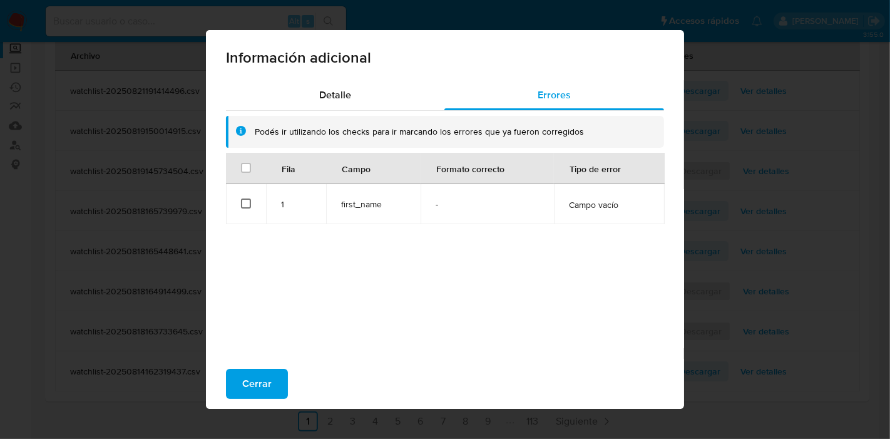
click at [241, 203] on input "checkbox" at bounding box center [246, 203] width 10 height 10
checkbox input "true"
click at [241, 169] on input "checkbox" at bounding box center [246, 168] width 10 height 10
checkbox input "false"
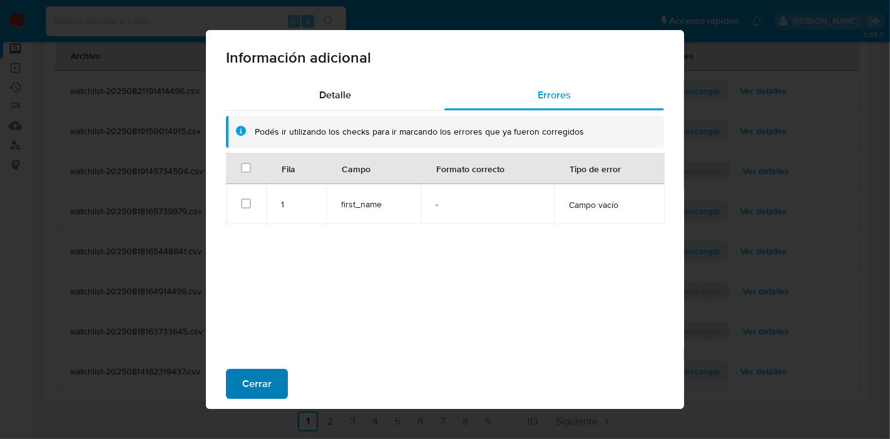
click at [265, 374] on button "Cerrar" at bounding box center [257, 384] width 62 height 30
click at [265, 374] on div "Información adicional Detalle Errores Podés ir utilizando los checks para ir ma…" at bounding box center [445, 219] width 890 height 439
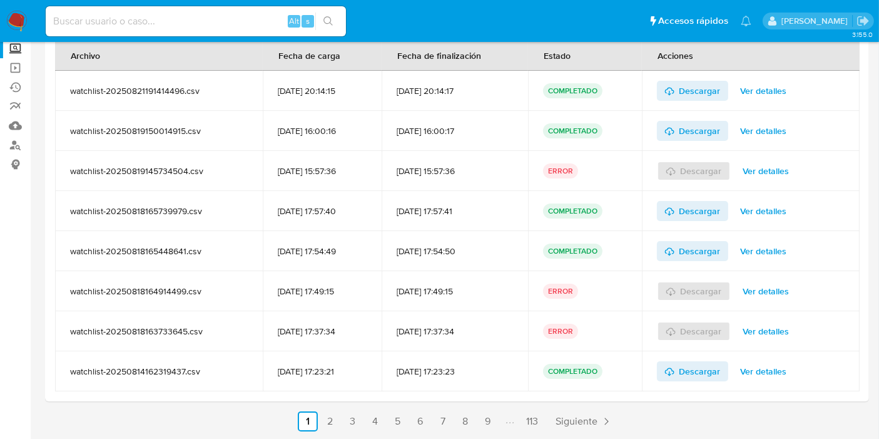
click at [757, 370] on span "Ver detalles" at bounding box center [764, 371] width 46 height 18
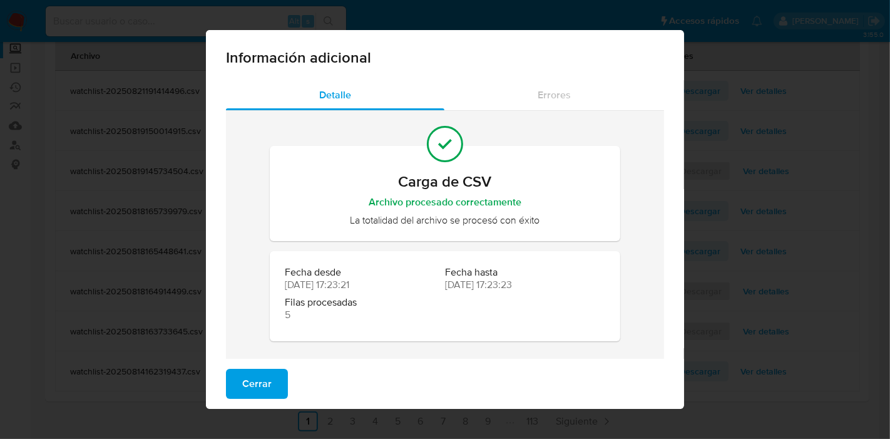
click at [586, 76] on div "Información adicional" at bounding box center [445, 55] width 478 height 50
click at [329, 64] on span "Información adicional" at bounding box center [445, 57] width 438 height 15
click at [197, 61] on div "Información adicional Detalle Errores Carga de CSV Archivo procesado correctame…" at bounding box center [445, 219] width 890 height 439
click at [226, 64] on span "Información adicional" at bounding box center [445, 57] width 438 height 15
drag, startPoint x: 215, startPoint y: 59, endPoint x: 499, endPoint y: 78, distance: 285.4
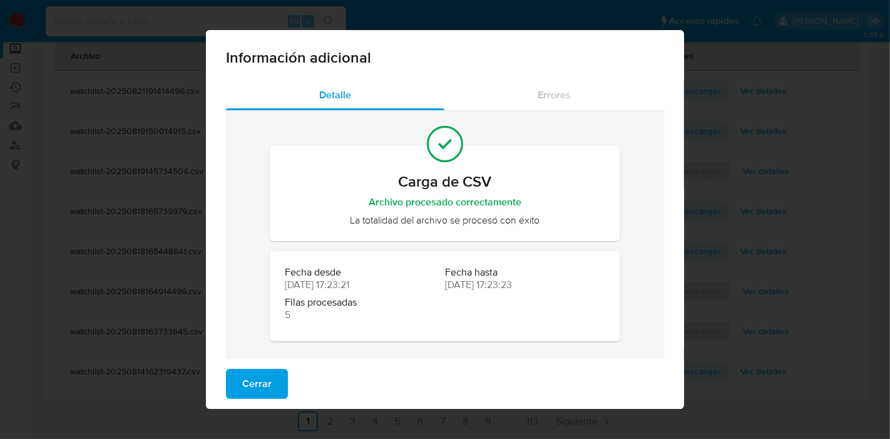
click at [495, 73] on div "Información adicional" at bounding box center [445, 55] width 478 height 50
click at [663, 91] on div "Detalle Errores Carga de CSV Archivo procesado correctamente La totalidad del a…" at bounding box center [445, 225] width 478 height 291
click at [445, 41] on div "Información adicional" at bounding box center [445, 55] width 478 height 50
click at [363, 52] on span "Información adicional" at bounding box center [445, 57] width 438 height 15
drag, startPoint x: 368, startPoint y: 57, endPoint x: 133, endPoint y: 66, distance: 234.9
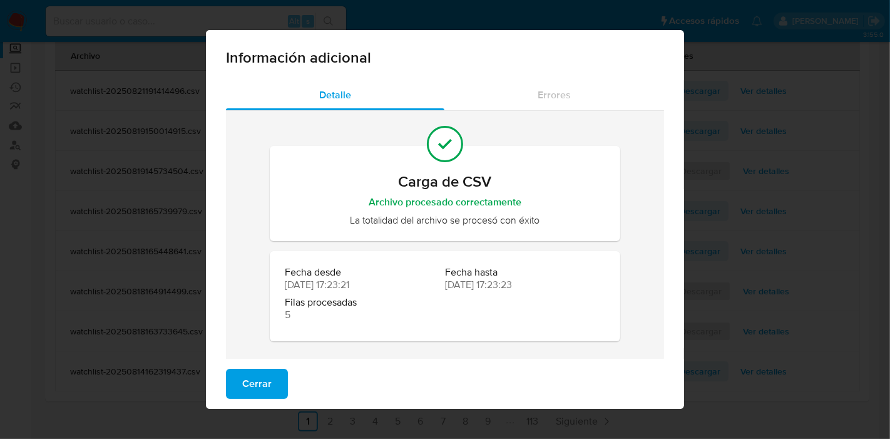
click at [120, 66] on div "Información adicional Detalle Errores Carga de CSV Archivo procesado correctame…" at bounding box center [445, 219] width 890 height 439
click at [322, 65] on span "Información adicional" at bounding box center [445, 57] width 438 height 15
click at [268, 375] on button "Cerrar" at bounding box center [257, 384] width 62 height 30
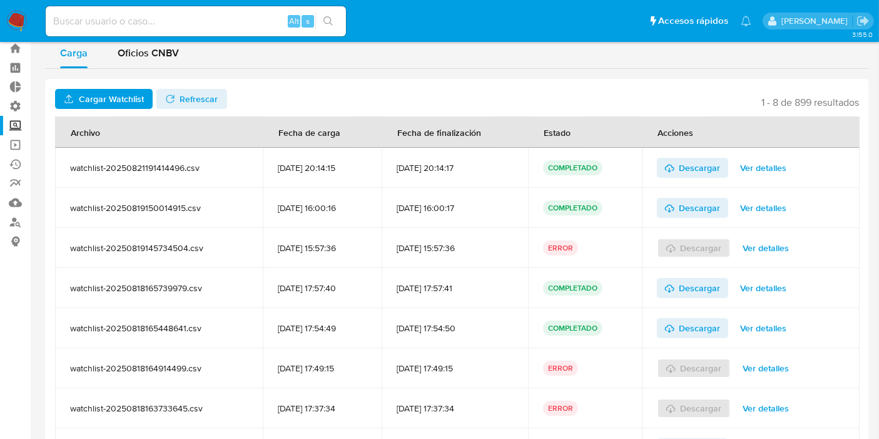
scroll to position [0, 0]
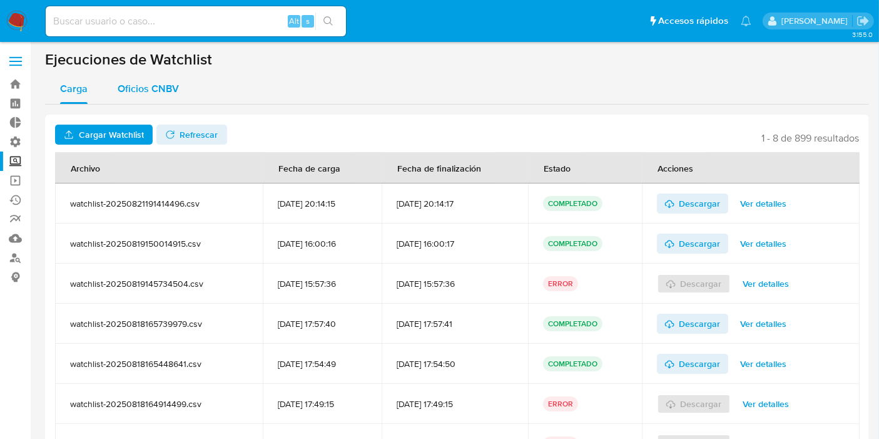
click at [151, 100] on div "Oficios CNBV" at bounding box center [148, 89] width 61 height 30
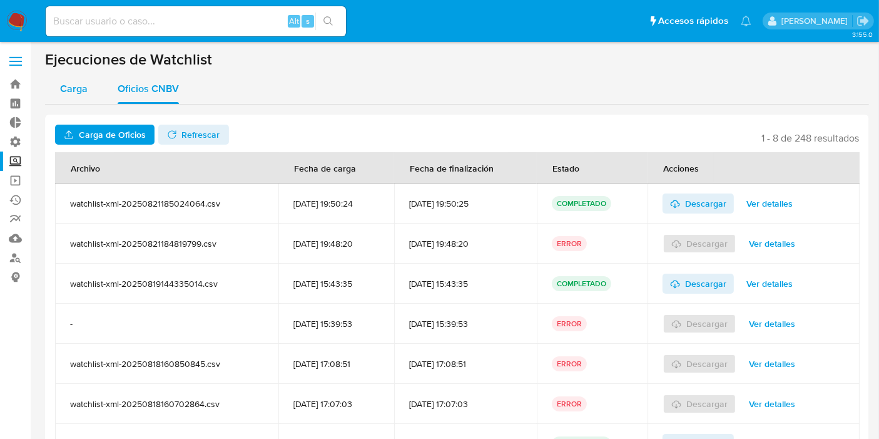
click at [77, 84] on span "Carga" at bounding box center [74, 88] width 28 height 14
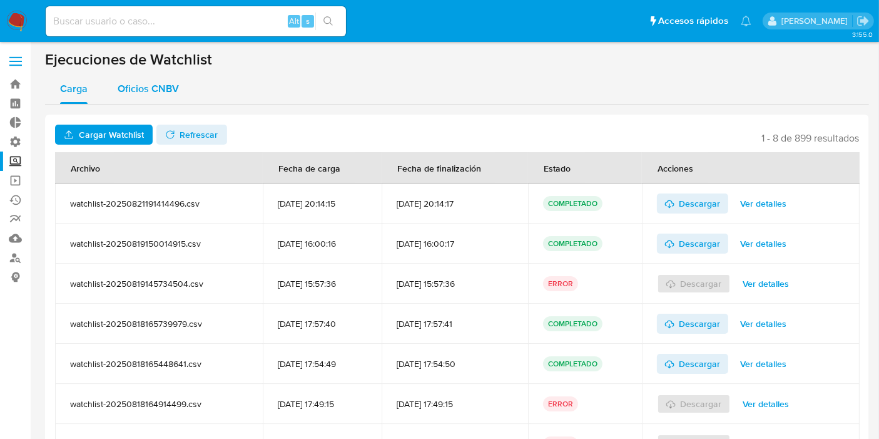
click at [151, 90] on span "Oficios CNBV" at bounding box center [148, 88] width 61 height 14
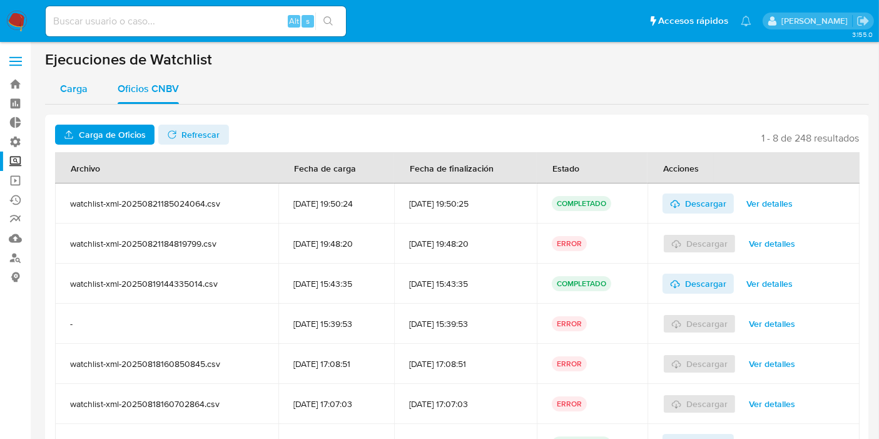
click at [71, 98] on div "Carga" at bounding box center [74, 89] width 28 height 30
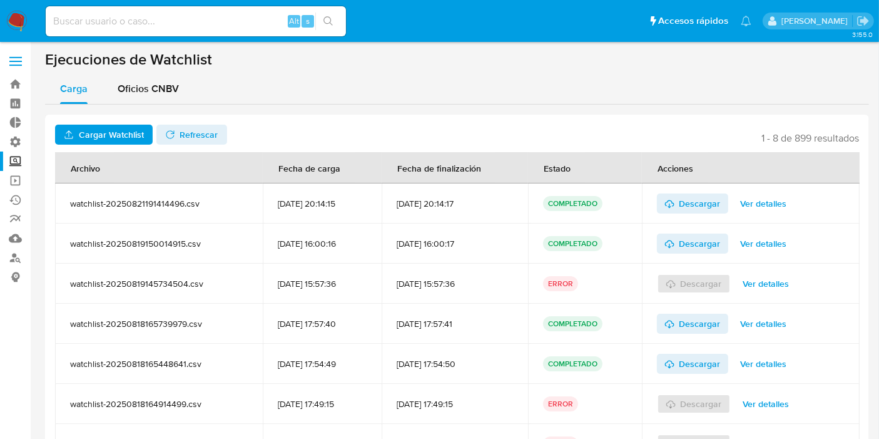
drag, startPoint x: 751, startPoint y: 137, endPoint x: 871, endPoint y: 140, distance: 119.6
click at [868, 138] on div "Cargar Watchlist No tiene permisos para realizar esta acción Refrescar 1 - 8 de…" at bounding box center [457, 314] width 824 height 399
click at [864, 136] on div "Cargar Watchlist No tiene permisos para realizar esta acción Refrescar 1 - 8 de…" at bounding box center [457, 314] width 824 height 399
click at [176, 81] on span "Oficios CNBV" at bounding box center [148, 88] width 61 height 14
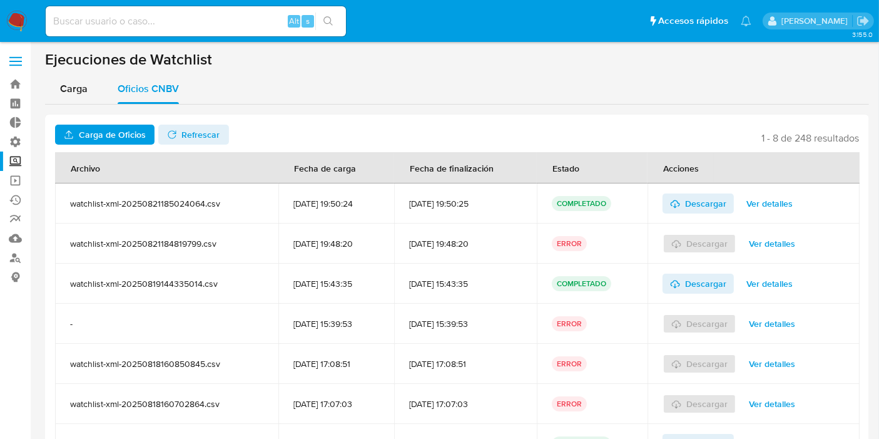
click at [51, 65] on h1 "Ejecuciones de Watchlist" at bounding box center [457, 59] width 824 height 19
drag, startPoint x: 46, startPoint y: 64, endPoint x: 219, endPoint y: 56, distance: 173.5
click at [240, 60] on h1 "Ejecuciones de Watchlist" at bounding box center [457, 59] width 824 height 19
click at [208, 51] on h1 "Ejecuciones de Watchlist" at bounding box center [457, 59] width 824 height 19
click at [208, 58] on h1 "Ejecuciones de Watchlist" at bounding box center [457, 59] width 824 height 19
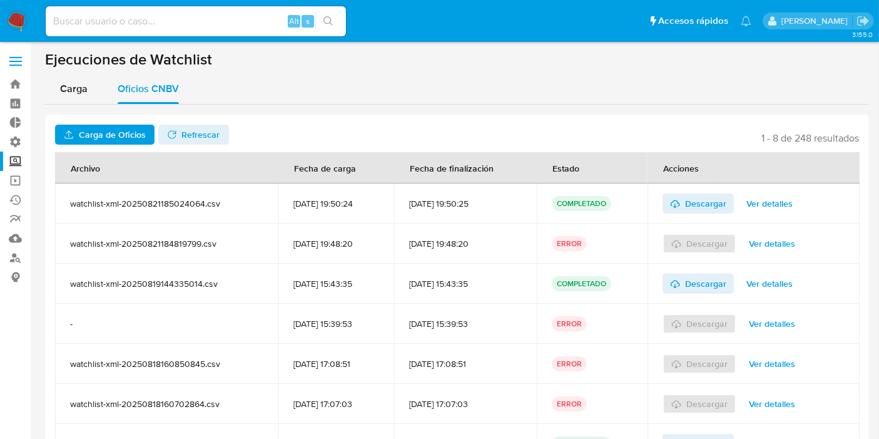
drag, startPoint x: 205, startPoint y: 58, endPoint x: 52, endPoint y: 59, distance: 153.4
click at [51, 59] on h1 "Ejecuciones de Watchlist" at bounding box center [457, 59] width 824 height 19
click at [52, 59] on h1 "Ejecuciones de Watchlist" at bounding box center [457, 59] width 824 height 19
drag, startPoint x: 51, startPoint y: 61, endPoint x: 207, endPoint y: 57, distance: 155.9
click at [207, 57] on h1 "Ejecuciones de Watchlist" at bounding box center [457, 59] width 824 height 19
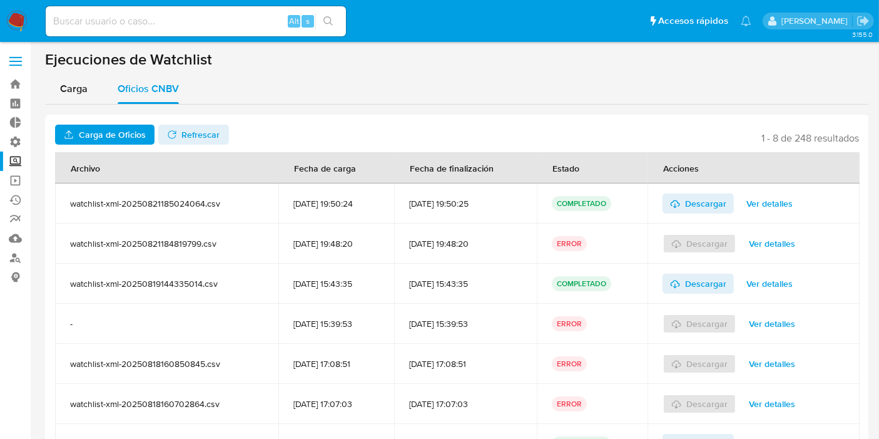
click at [203, 57] on h1 "Ejecuciones de Watchlist" at bounding box center [457, 59] width 824 height 19
